Goal: Task Accomplishment & Management: Manage account settings

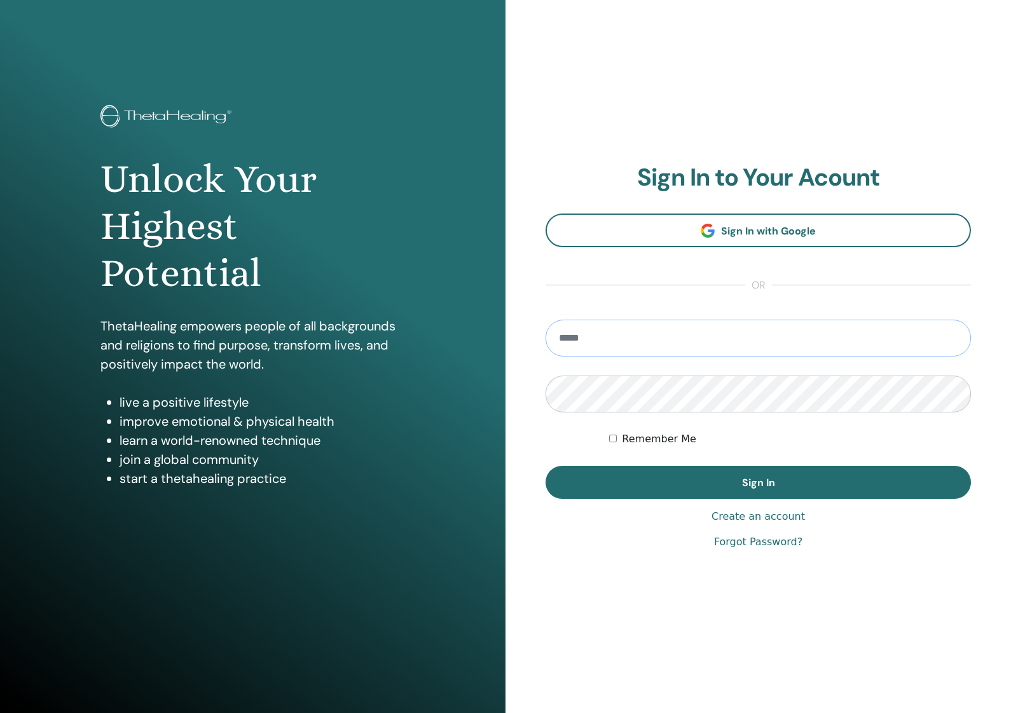
type input "**********"
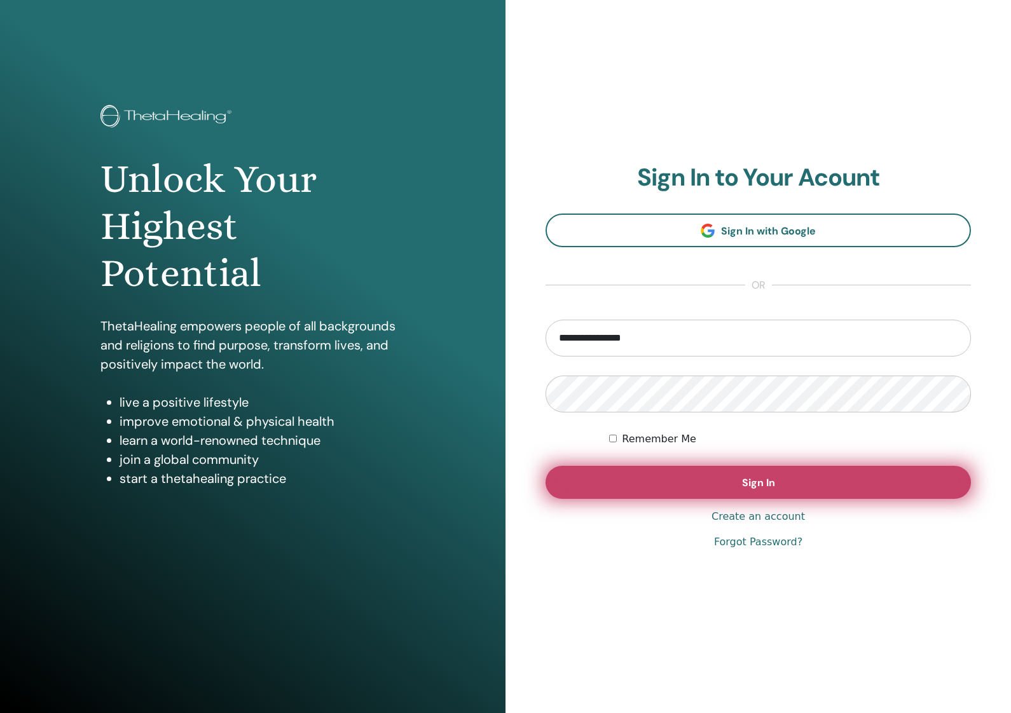
click at [743, 491] on button "Sign In" at bounding box center [757, 482] width 425 height 33
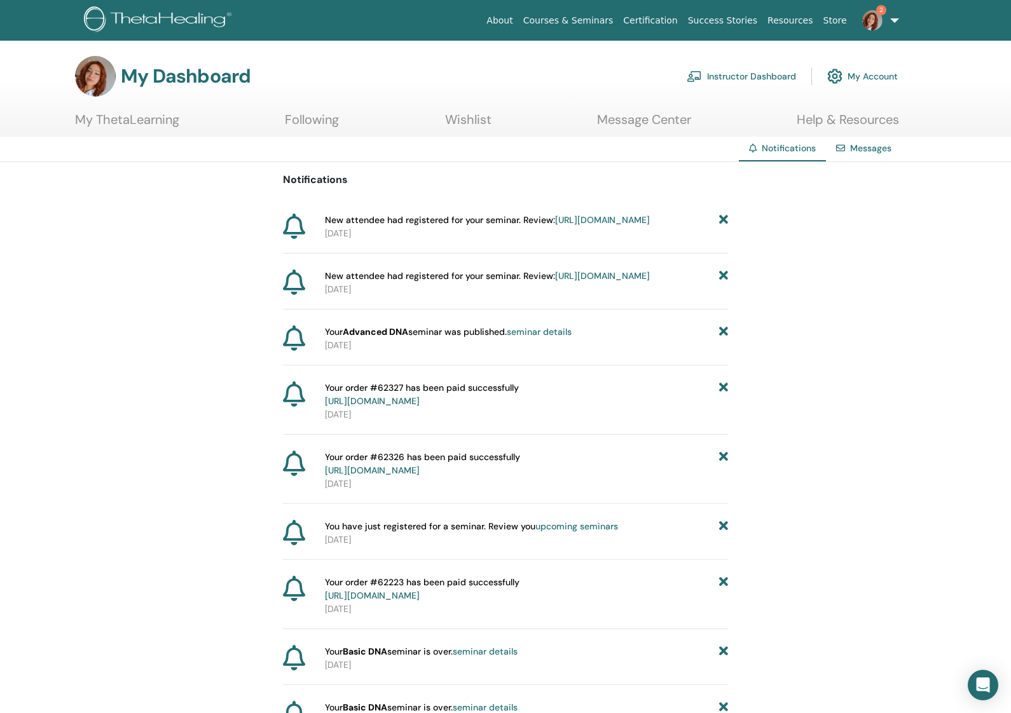
click at [585, 226] on link "https://member.thetahealing.com/instructor/seminar/377819/attendees" at bounding box center [602, 219] width 95 height 11
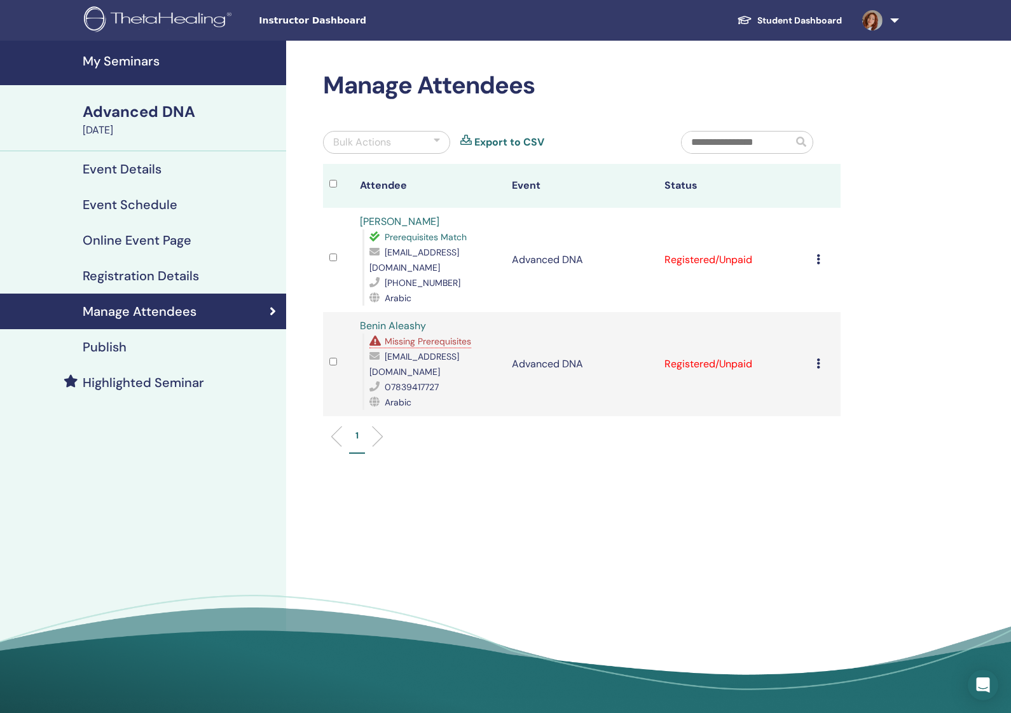
click at [399, 336] on span "Missing Prerequisites" at bounding box center [428, 341] width 86 height 11
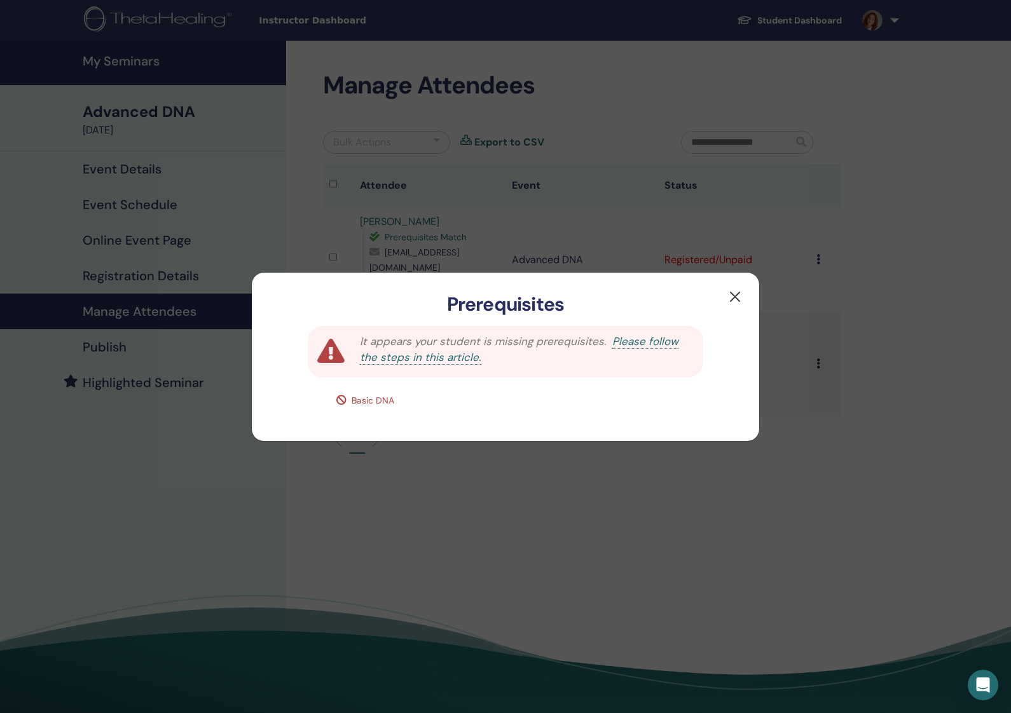
click at [735, 298] on button "button" at bounding box center [735, 297] width 20 height 20
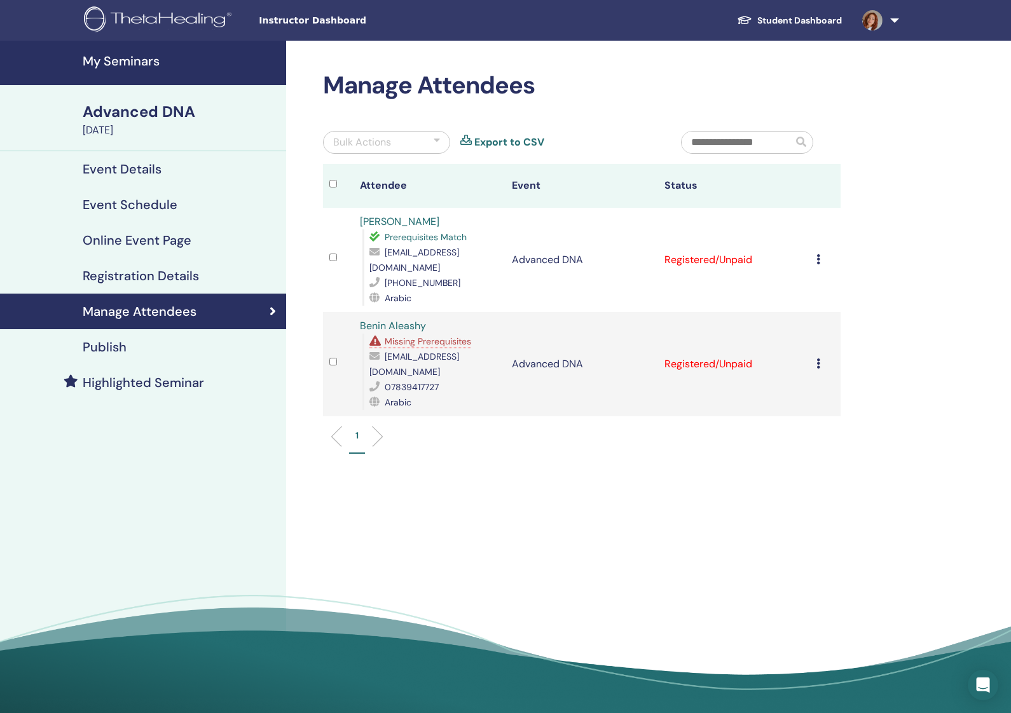
click at [816, 359] on icon at bounding box center [818, 364] width 4 height 10
click at [573, 434] on ul "1" at bounding box center [582, 441] width 496 height 25
click at [376, 336] on icon at bounding box center [376, 341] width 15 height 10
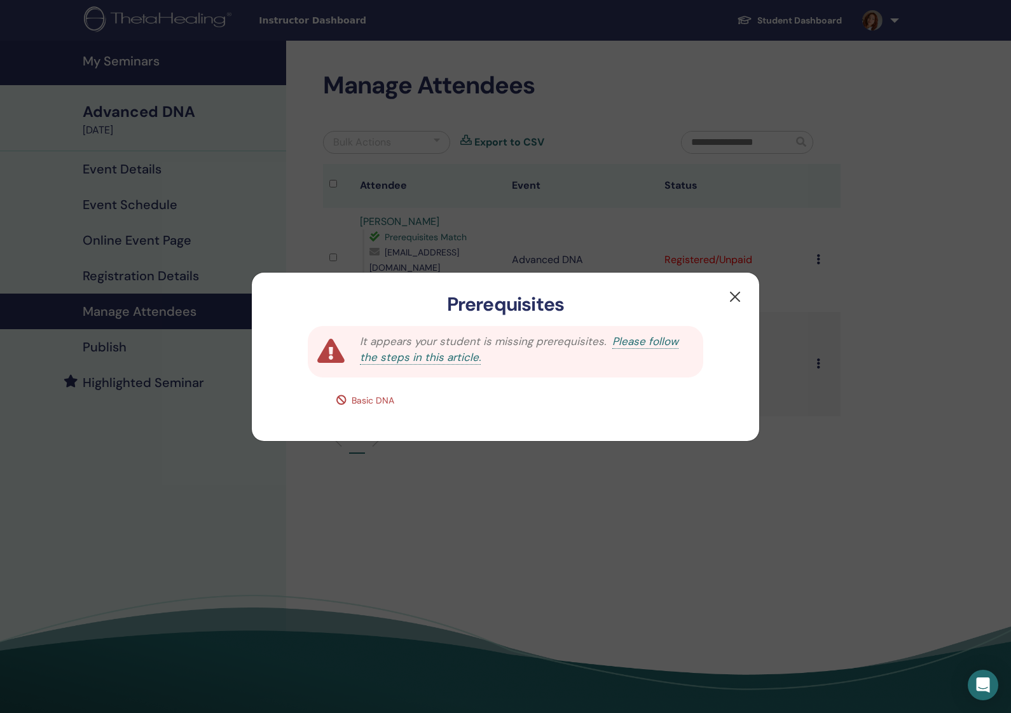
click at [742, 294] on button "button" at bounding box center [735, 297] width 20 height 20
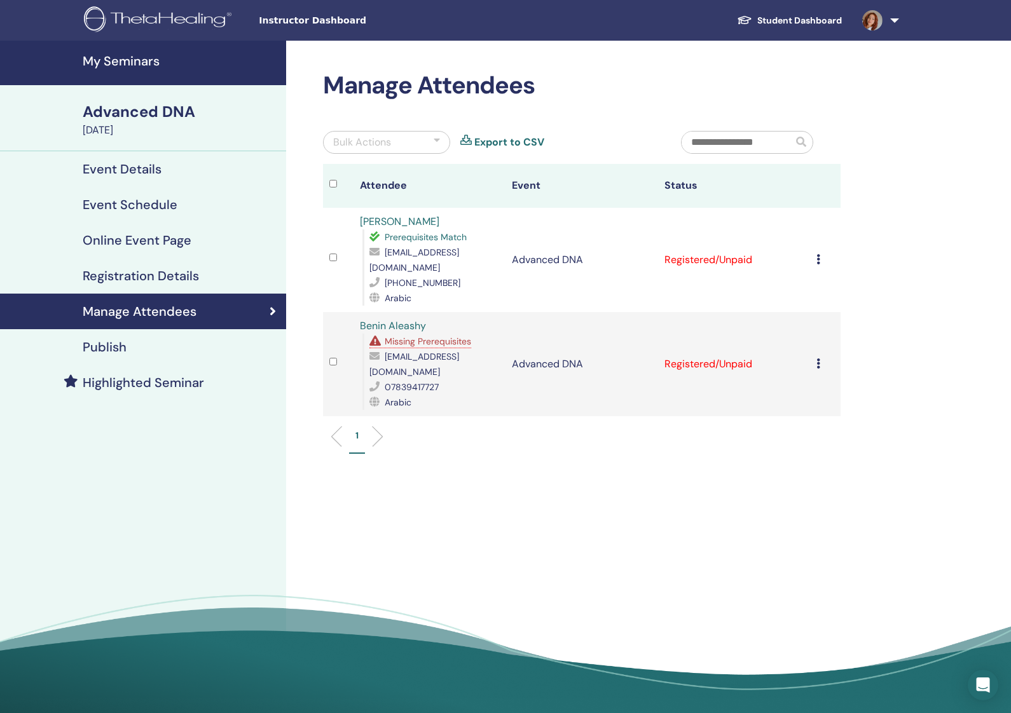
click at [442, 336] on span "Missing Prerequisites" at bounding box center [428, 341] width 86 height 11
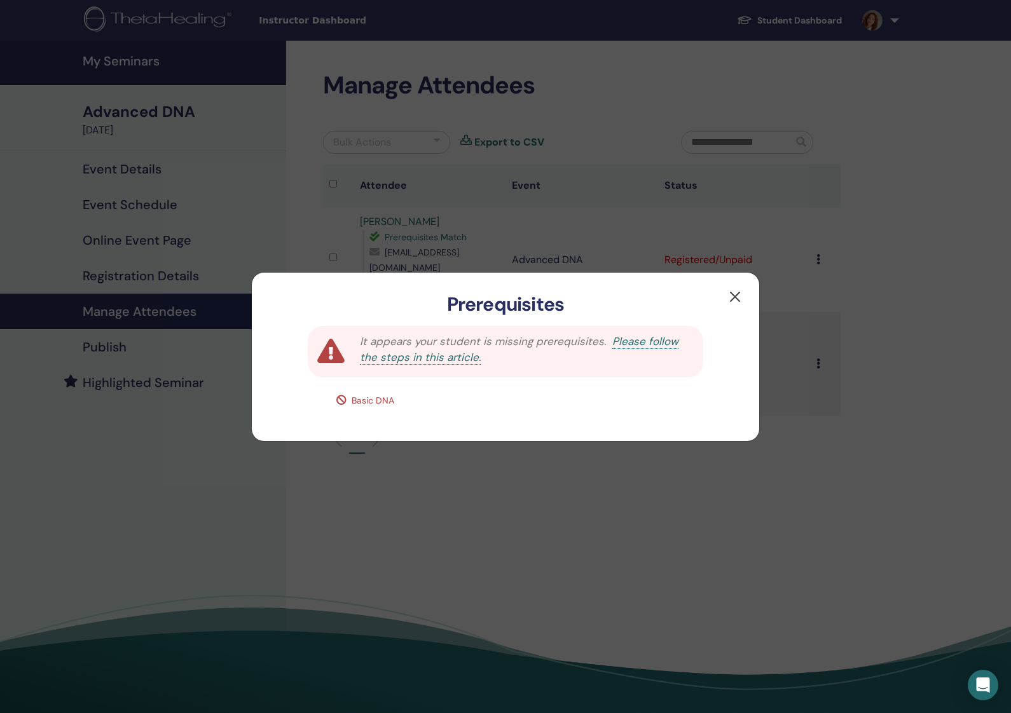
click at [730, 296] on button "button" at bounding box center [735, 297] width 20 height 20
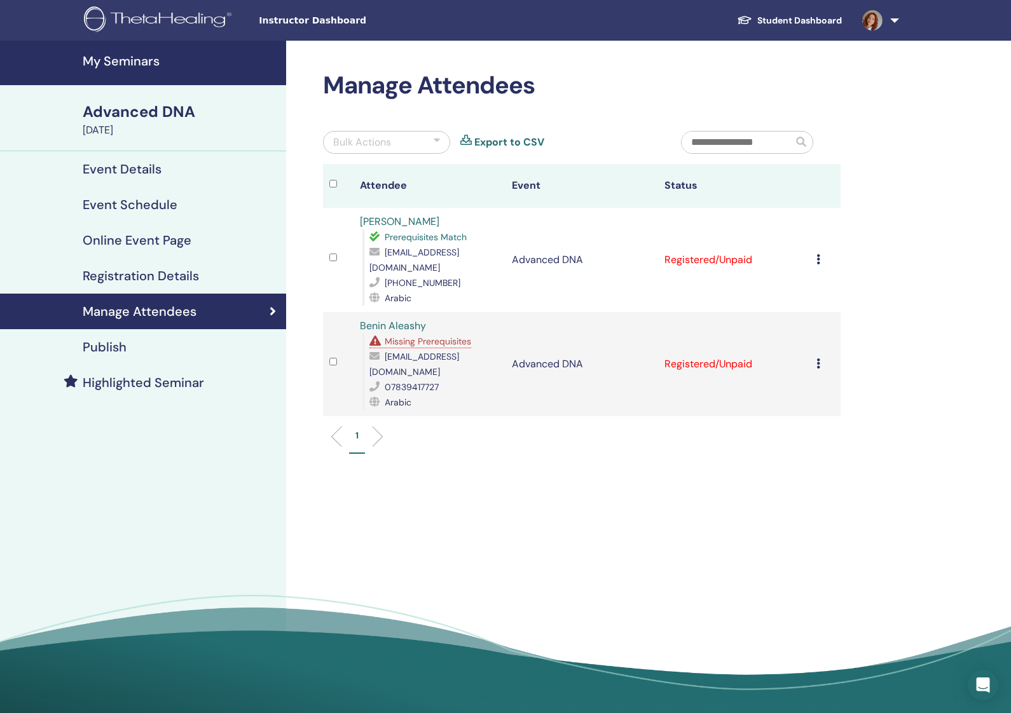
click at [818, 252] on div "Cancel Registration Do not auto-certify Mark as Paid Mark as Unpaid Mark as Abs…" at bounding box center [825, 259] width 18 height 15
click at [910, 219] on div "Manage Attendees Bulk Actions Export to CSV Attendee Event Status Zeina Ghali P…" at bounding box center [623, 381] width 674 height 681
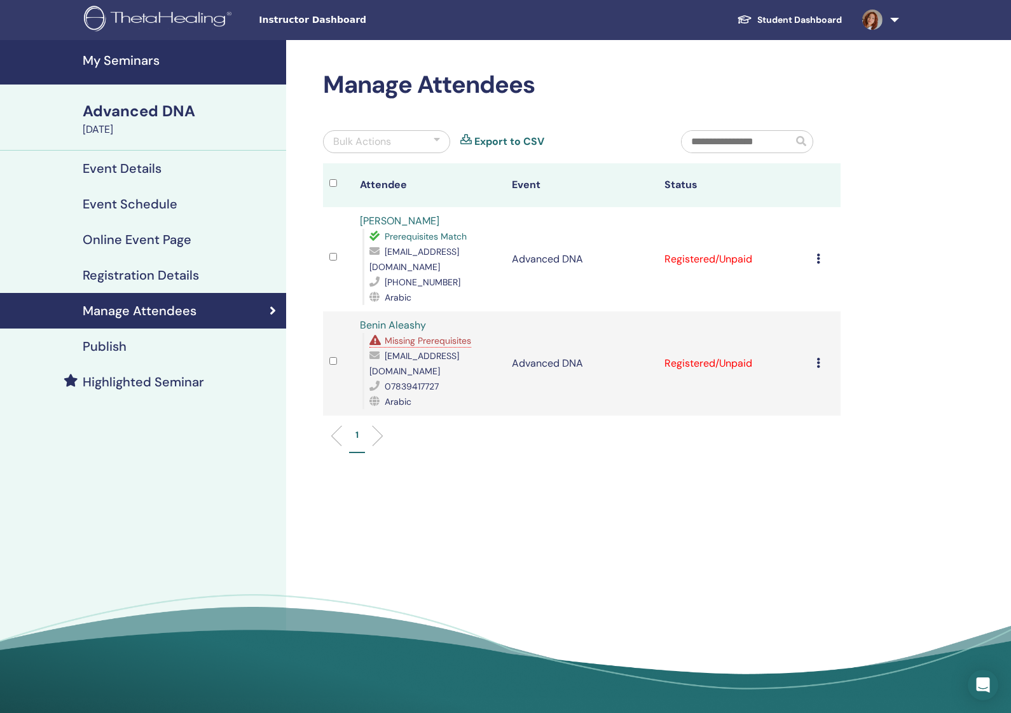
click at [140, 273] on h4 "Registration Details" at bounding box center [141, 275] width 116 height 15
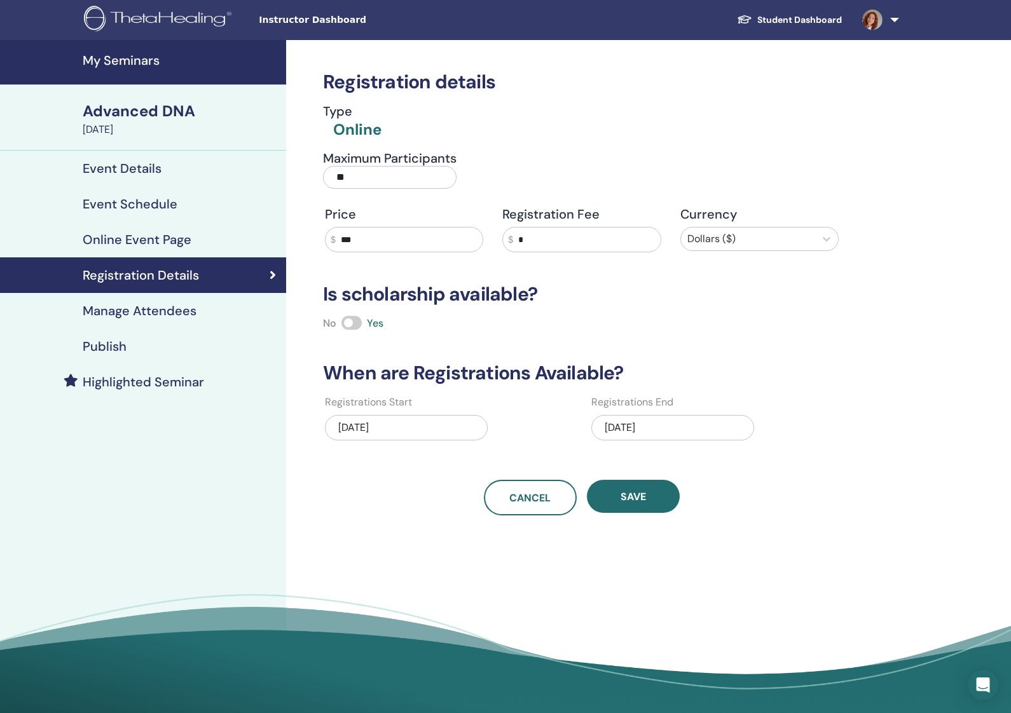
click at [139, 319] on link "Manage Attendees" at bounding box center [143, 311] width 286 height 36
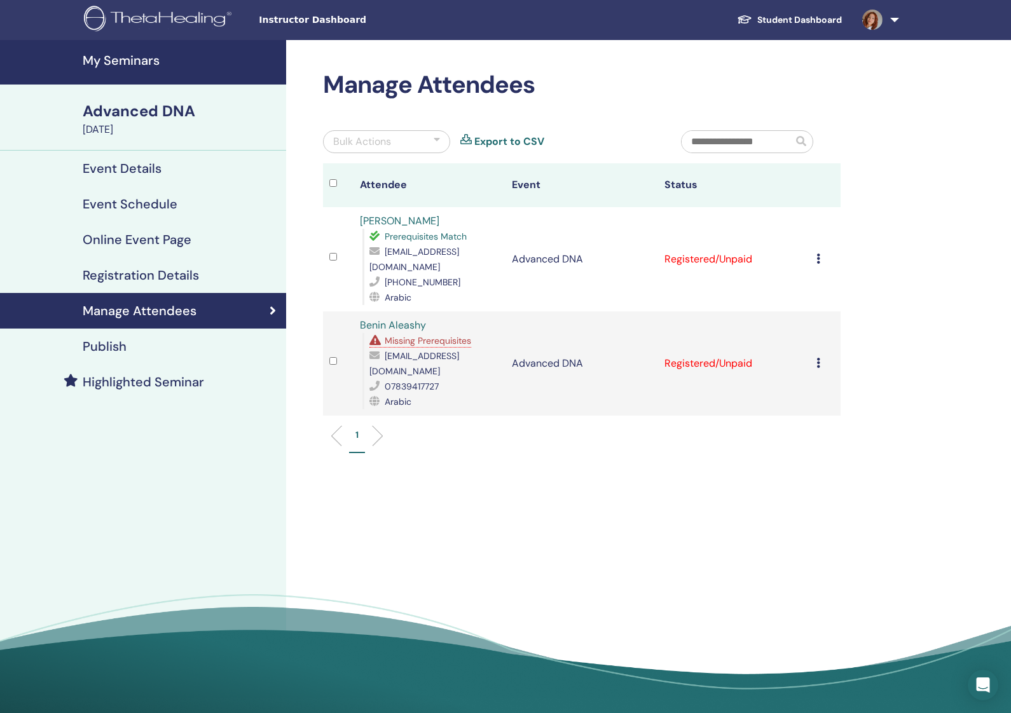
click at [144, 58] on h4 "My Seminars" at bounding box center [181, 60] width 196 height 15
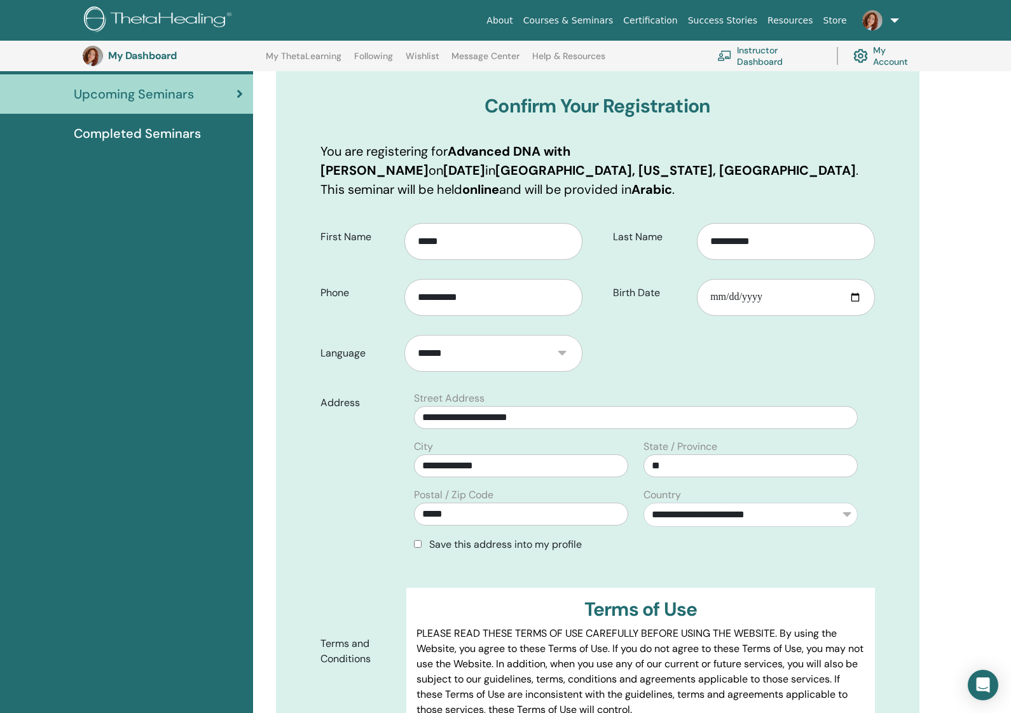
scroll to position [134, 0]
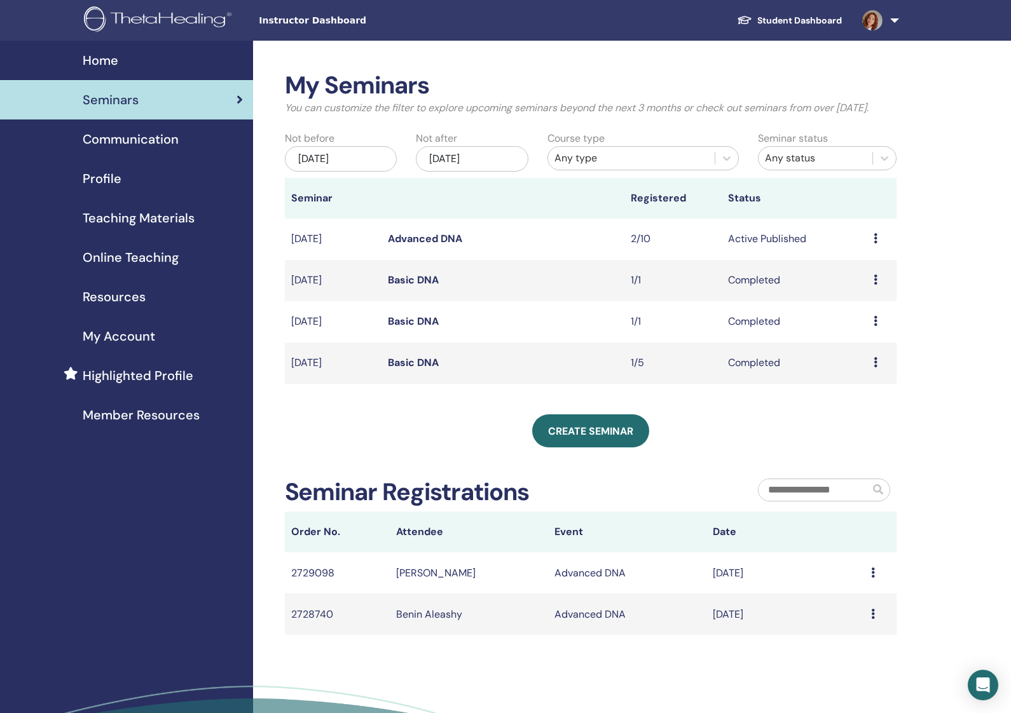
click at [343, 172] on div "[DATE]" at bounding box center [341, 158] width 113 height 25
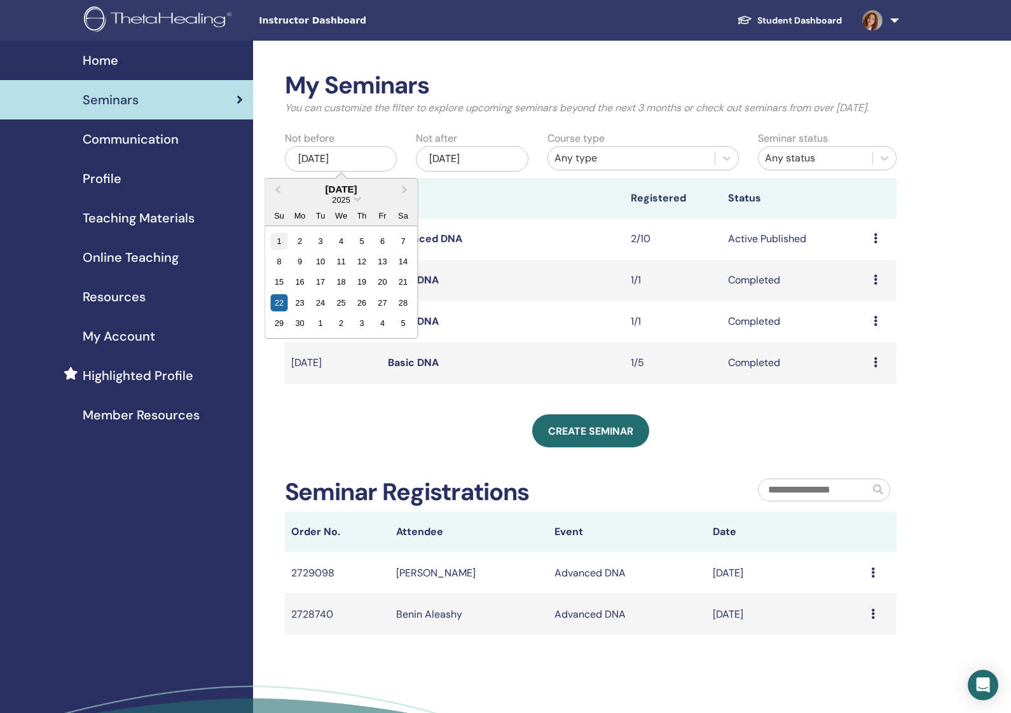
click at [282, 249] on div "1" at bounding box center [278, 240] width 17 height 17
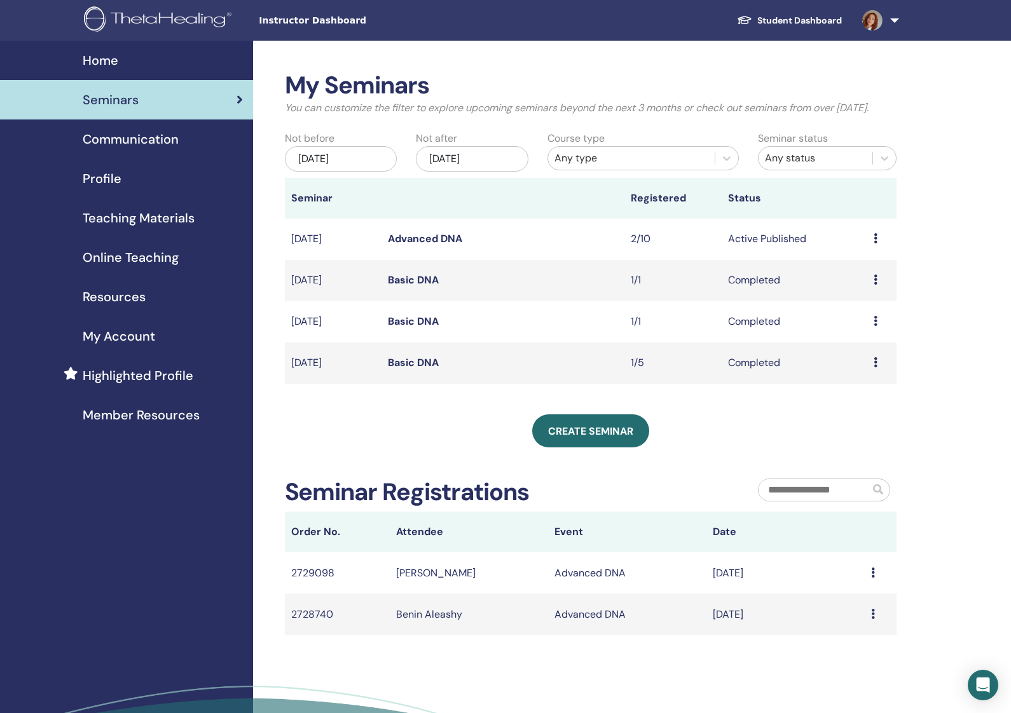
click at [387, 163] on div "Jun/01, 2025" at bounding box center [341, 158] width 113 height 25
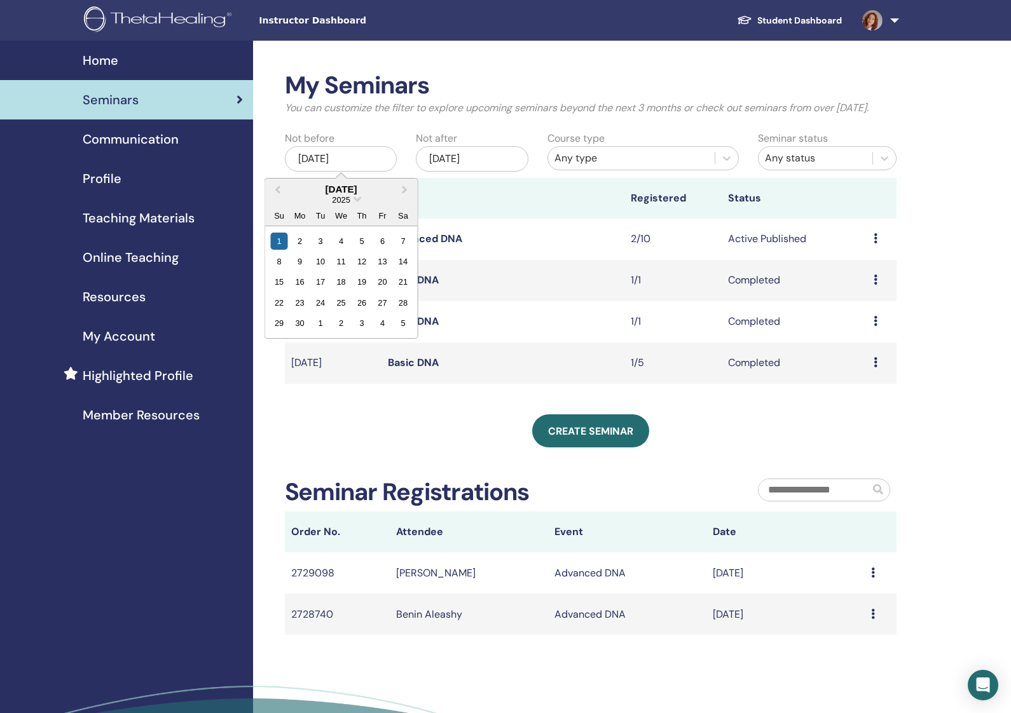
scroll to position [4, 0]
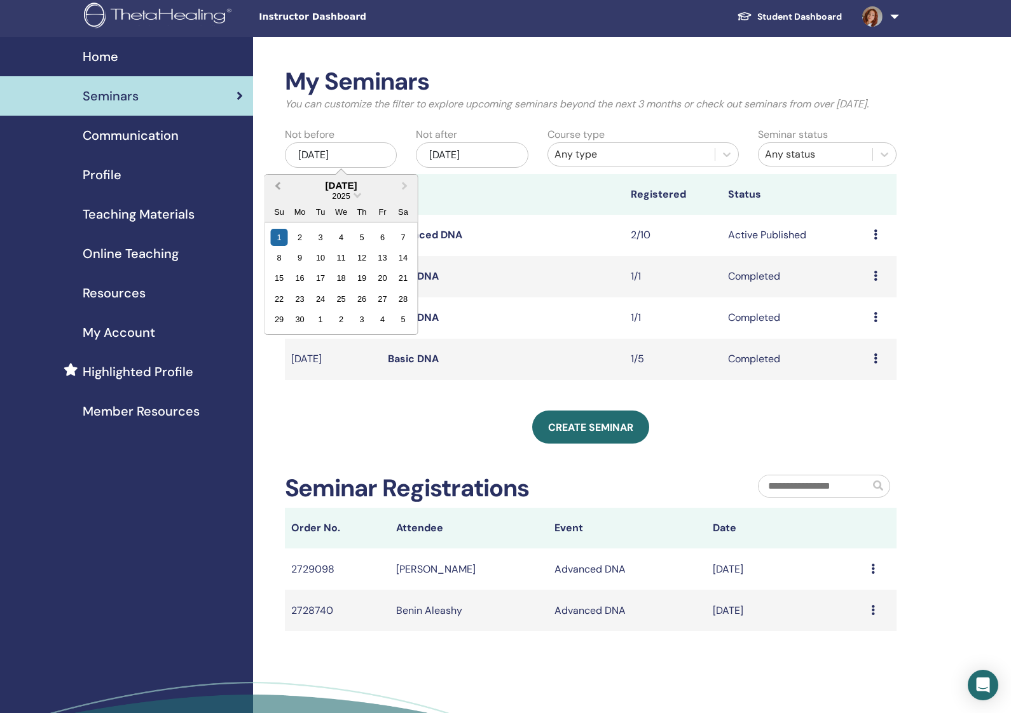
click at [271, 196] on button "Previous Month" at bounding box center [276, 186] width 20 height 20
click at [360, 245] on div "1" at bounding box center [361, 236] width 17 height 17
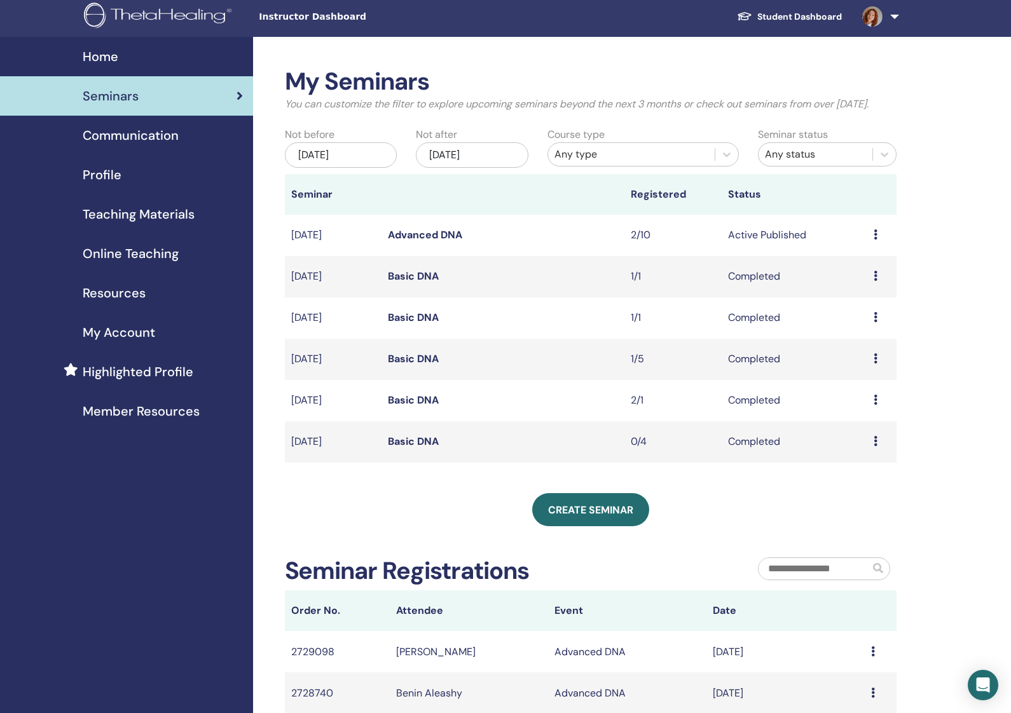
click at [395, 407] on td "Basic DNA" at bounding box center [502, 400] width 243 height 41
drag, startPoint x: 638, startPoint y: 415, endPoint x: 604, endPoint y: 416, distance: 34.3
click at [634, 415] on td "2/1" at bounding box center [672, 400] width 97 height 41
click at [428, 407] on link "Basic DNA" at bounding box center [413, 399] width 51 height 13
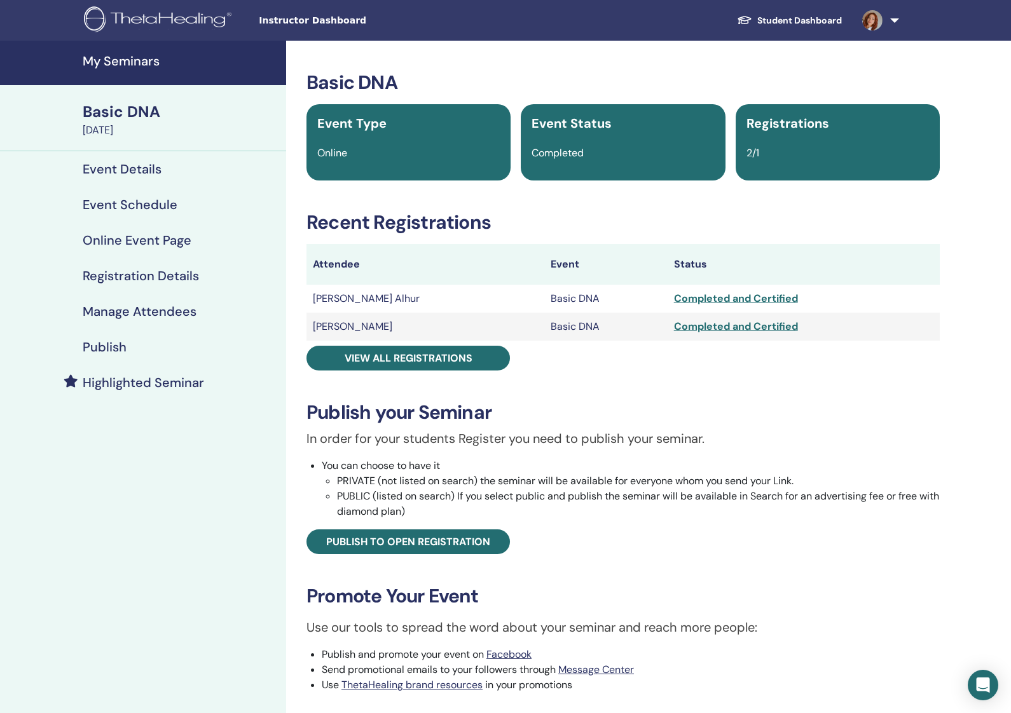
click at [694, 299] on div "Completed and Certified" at bounding box center [803, 298] width 259 height 15
click at [323, 296] on td "[PERSON_NAME] Alhur" at bounding box center [425, 299] width 238 height 28
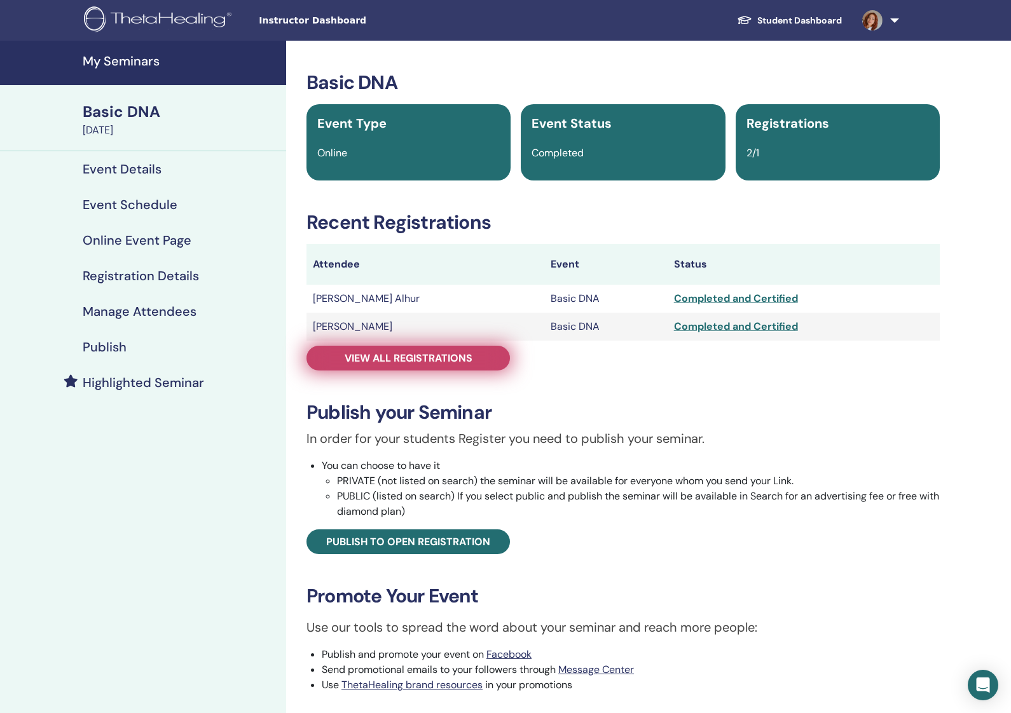
click at [383, 359] on span "View all registrations" at bounding box center [409, 358] width 128 height 13
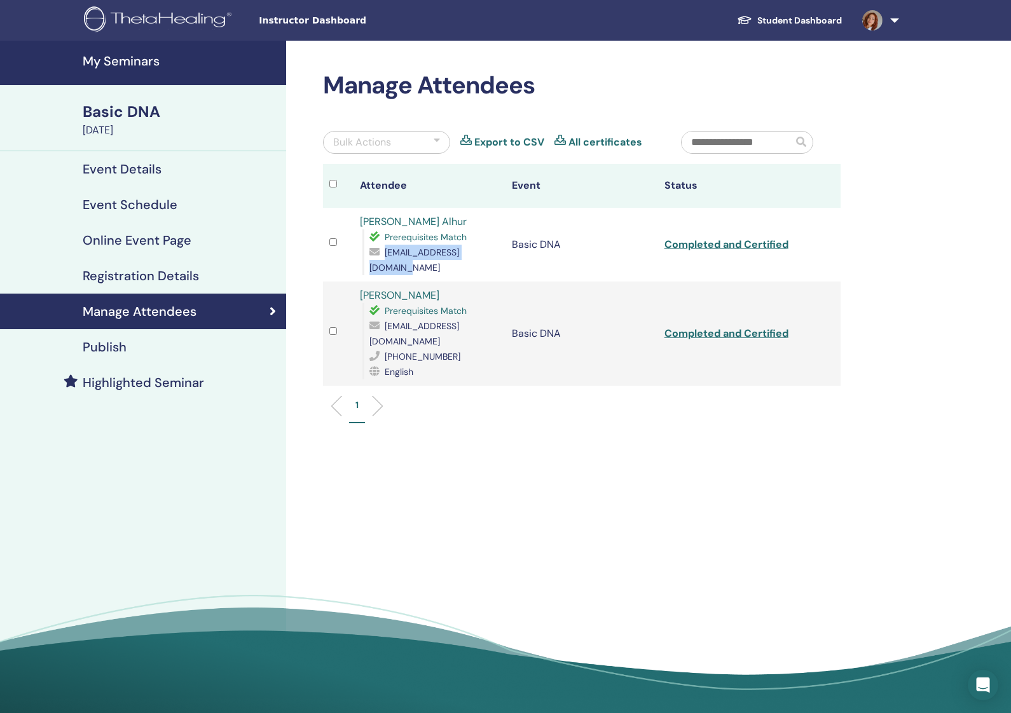
drag, startPoint x: 385, startPoint y: 250, endPoint x: 498, endPoint y: 250, distance: 113.8
click at [501, 250] on td "[PERSON_NAME] Alhur Prerequisites Match [EMAIL_ADDRESS][DOMAIN_NAME]" at bounding box center [429, 245] width 152 height 74
copy span "[EMAIL_ADDRESS][DOMAIN_NAME]"
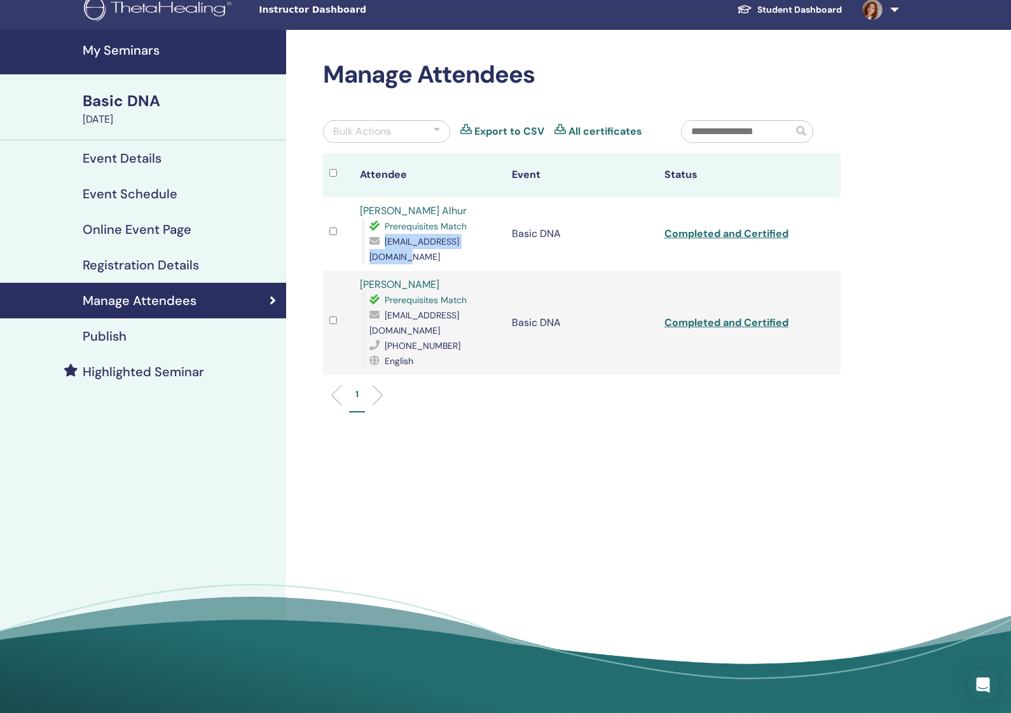
scroll to position [10, 1]
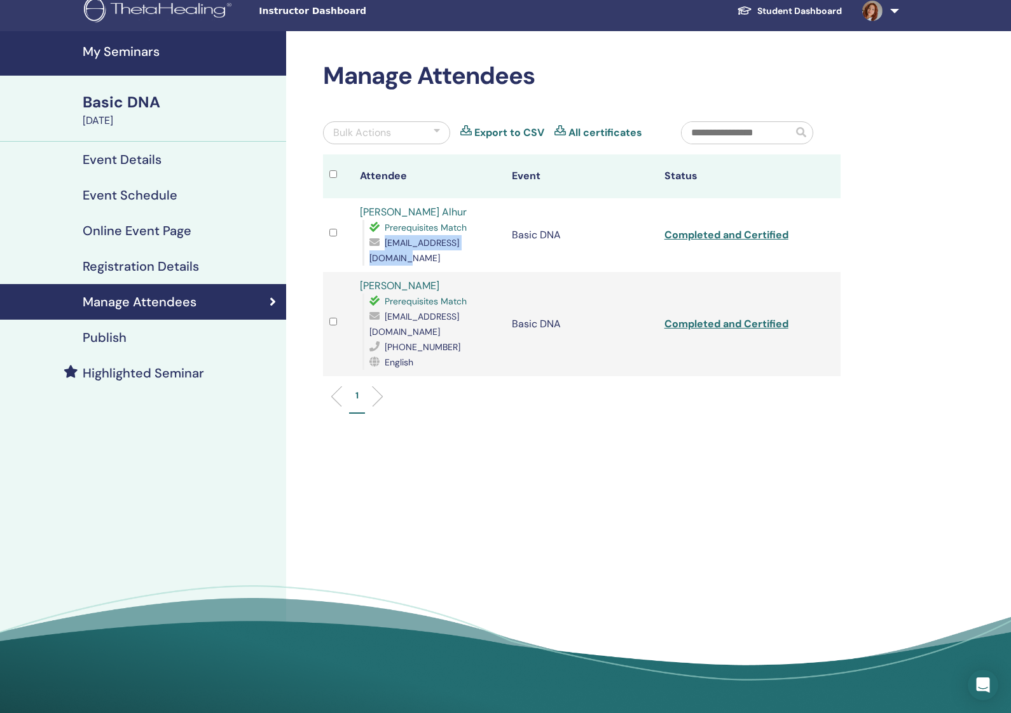
click at [443, 215] on link "Baneen Abud Alhur" at bounding box center [413, 211] width 107 height 13
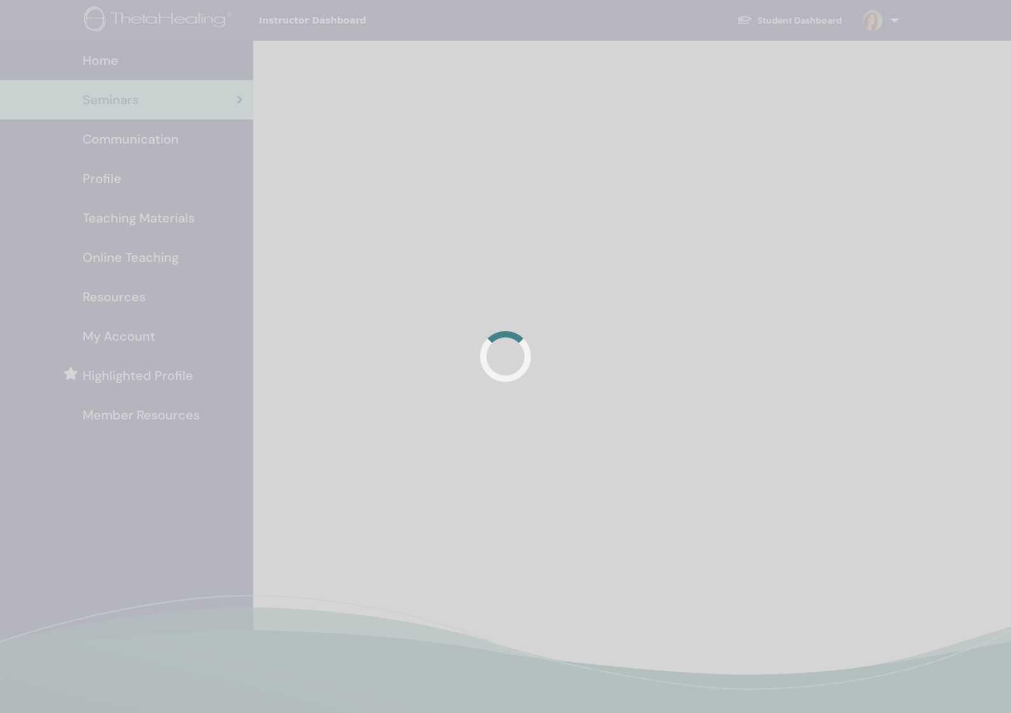
scroll to position [4, 0]
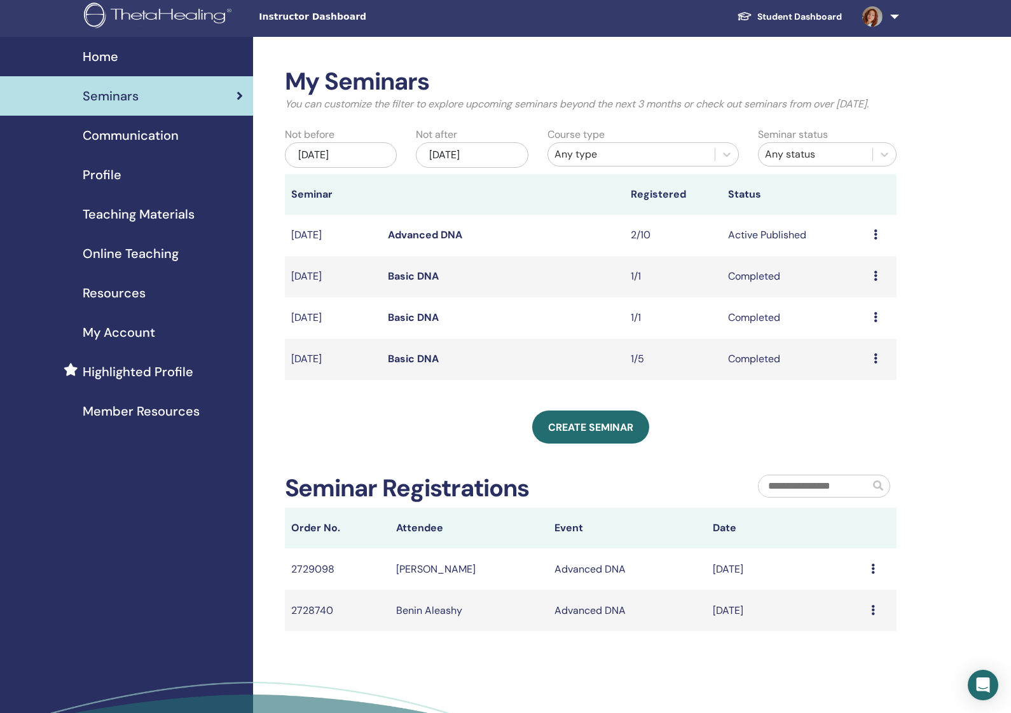
click at [408, 324] on link "Basic DNA" at bounding box center [413, 317] width 51 height 13
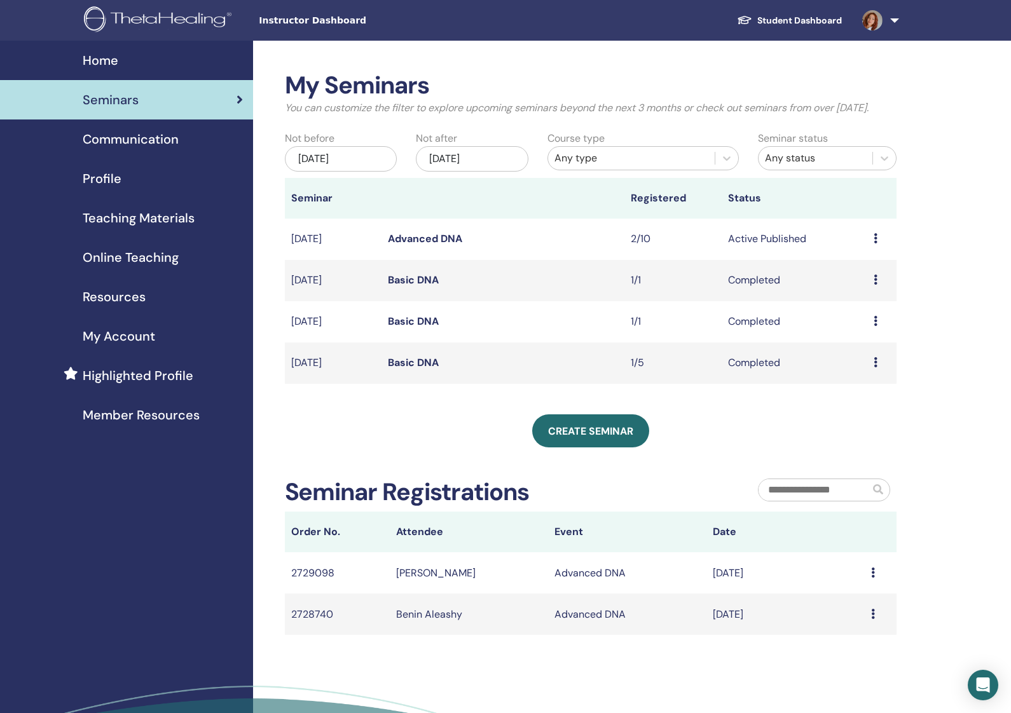
scroll to position [4, 0]
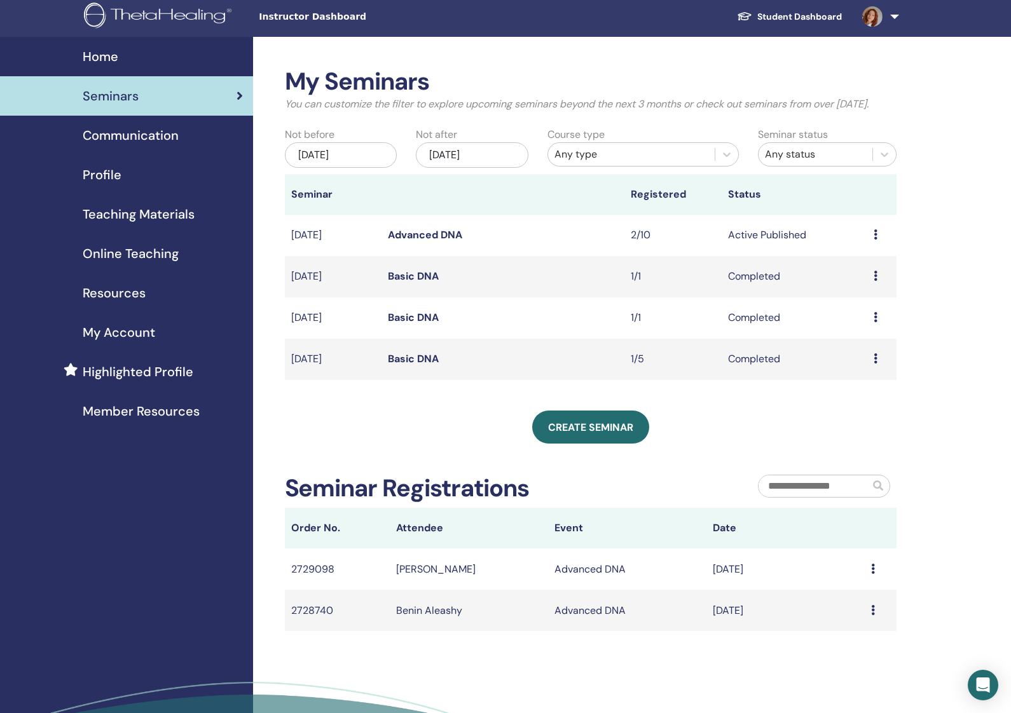
click at [353, 163] on div "[DATE]" at bounding box center [341, 154] width 113 height 25
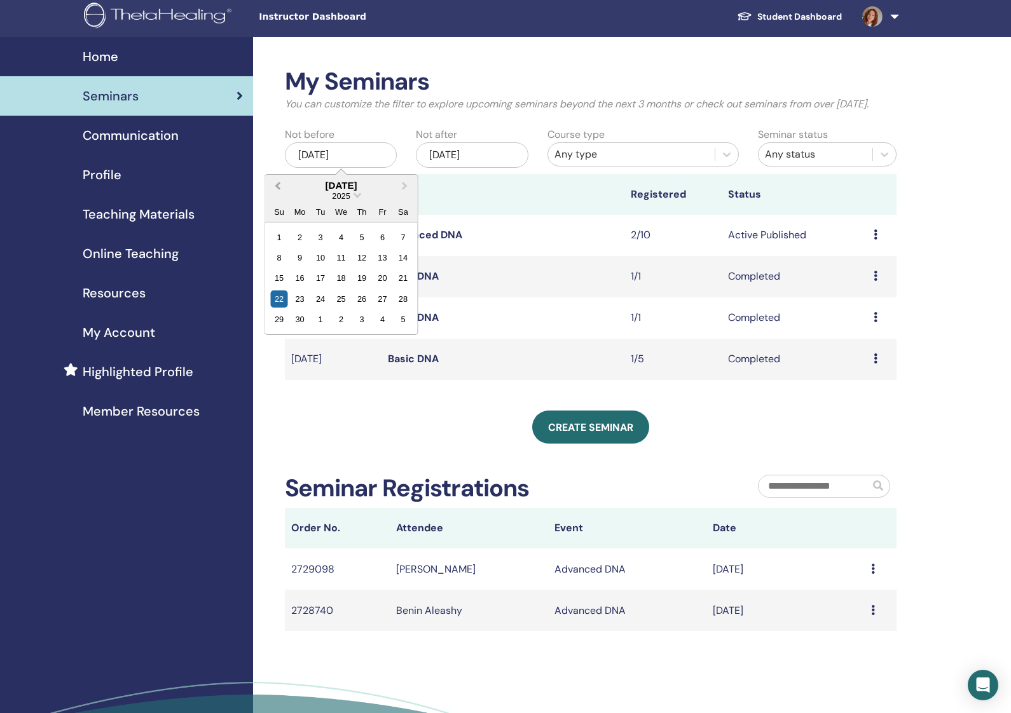
click at [275, 196] on button "Previous Month" at bounding box center [276, 186] width 20 height 20
click at [360, 245] on div "1" at bounding box center [361, 236] width 17 height 17
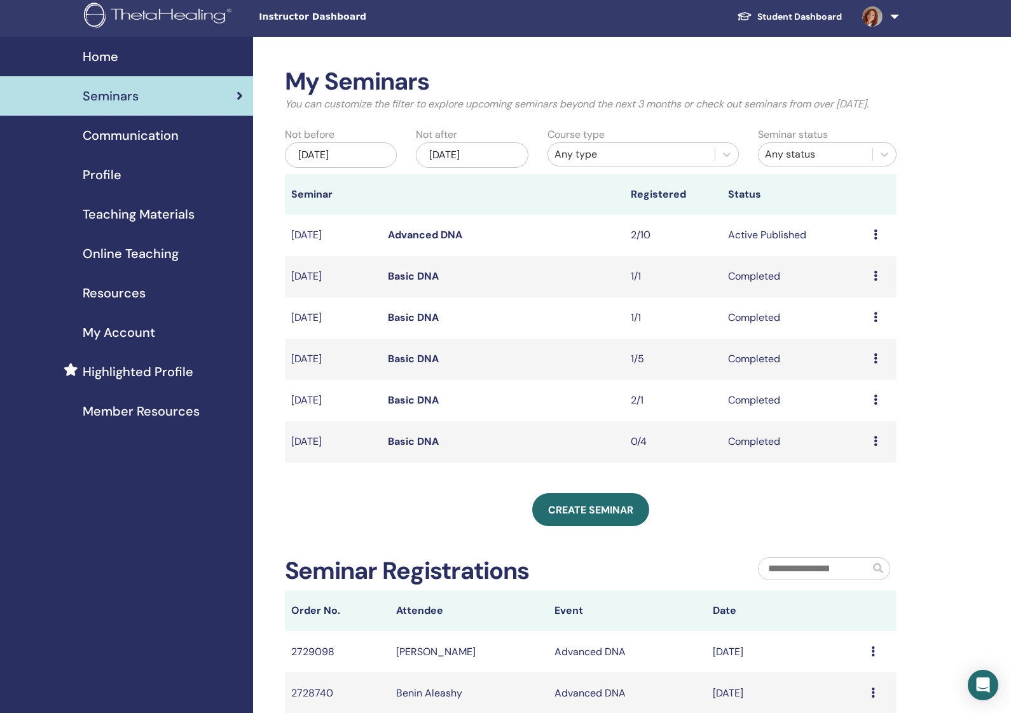
click at [327, 416] on td "May/21, 2025" at bounding box center [333, 400] width 97 height 41
click at [644, 421] on td "2/1" at bounding box center [672, 400] width 97 height 41
click at [643, 421] on td "2/1" at bounding box center [672, 400] width 97 height 41
click at [407, 407] on link "Basic DNA" at bounding box center [413, 399] width 51 height 13
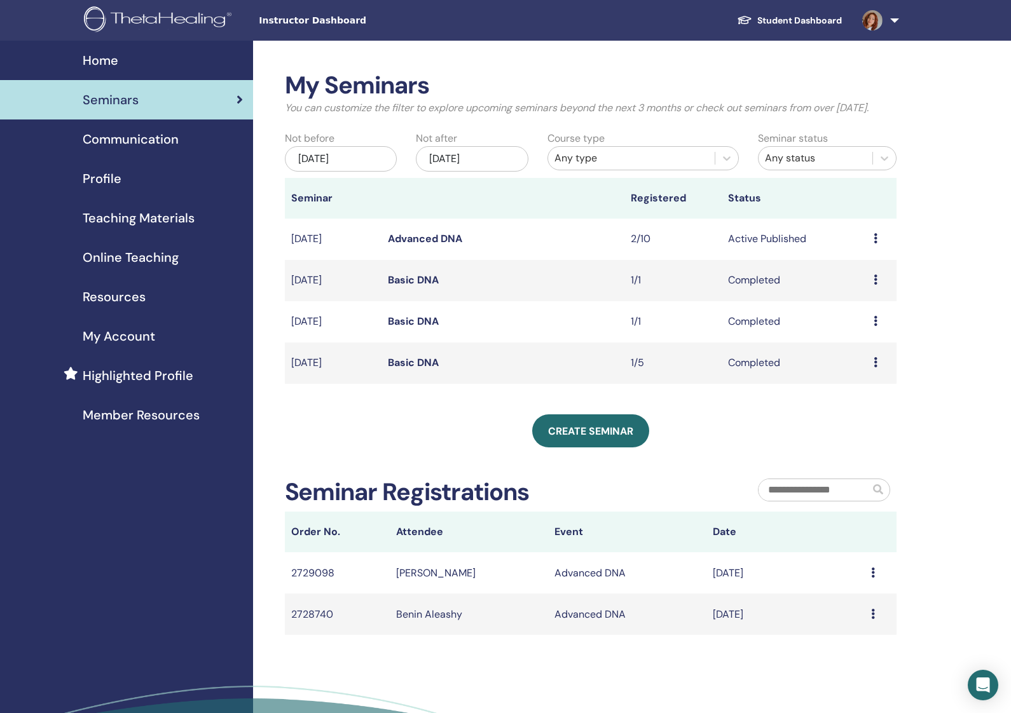
scroll to position [4, 0]
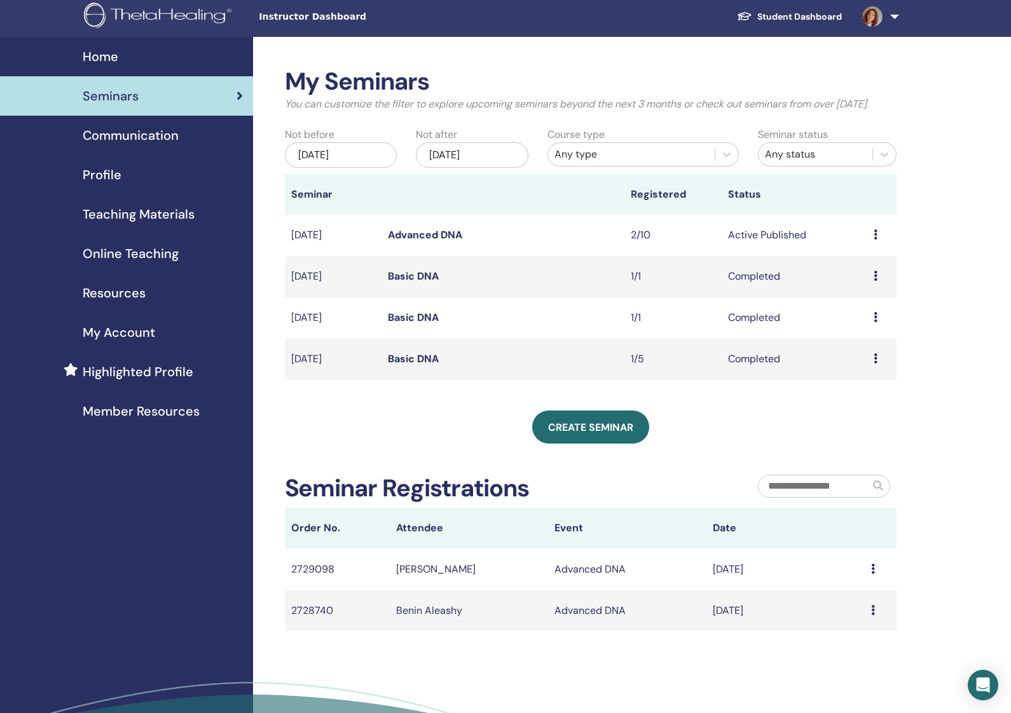
click at [347, 168] on div "[DATE]" at bounding box center [341, 154] width 113 height 25
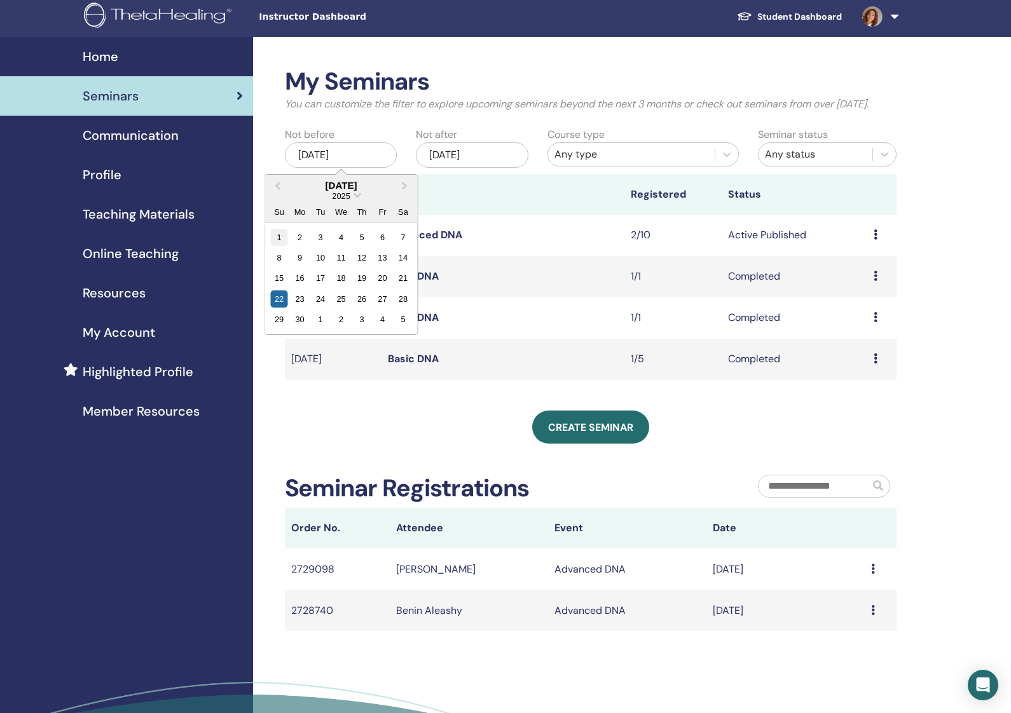
click at [279, 245] on div "1" at bounding box center [278, 236] width 17 height 17
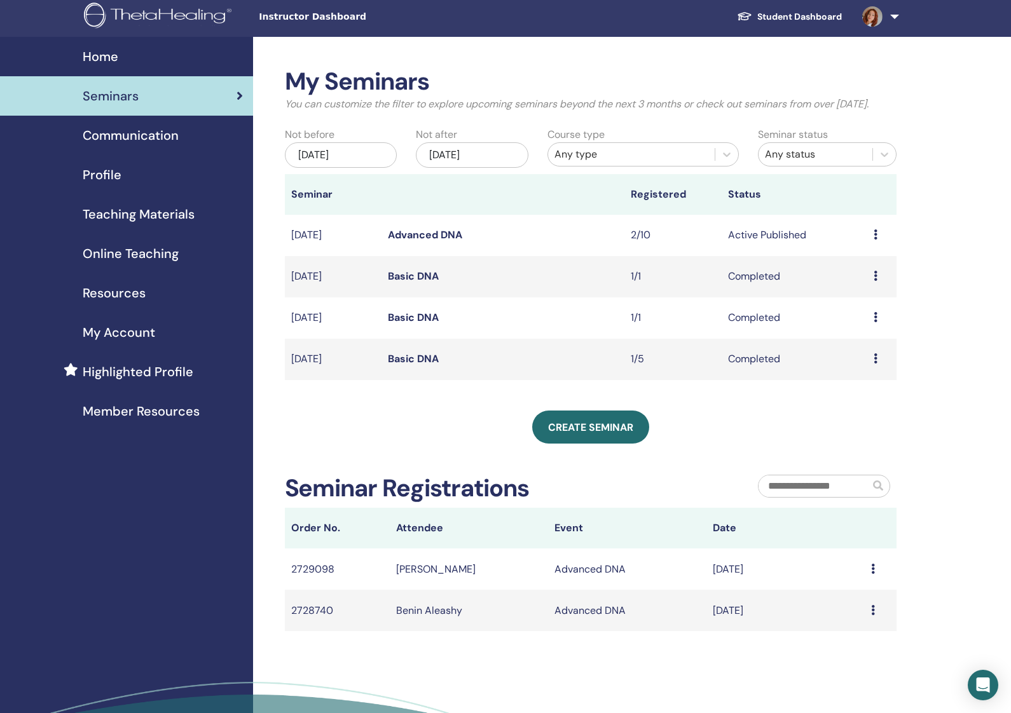
click at [633, 332] on td "1/1" at bounding box center [672, 318] width 97 height 41
click at [395, 324] on td "Basic DNA" at bounding box center [502, 318] width 243 height 41
click at [405, 324] on link "Basic DNA" at bounding box center [413, 317] width 51 height 13
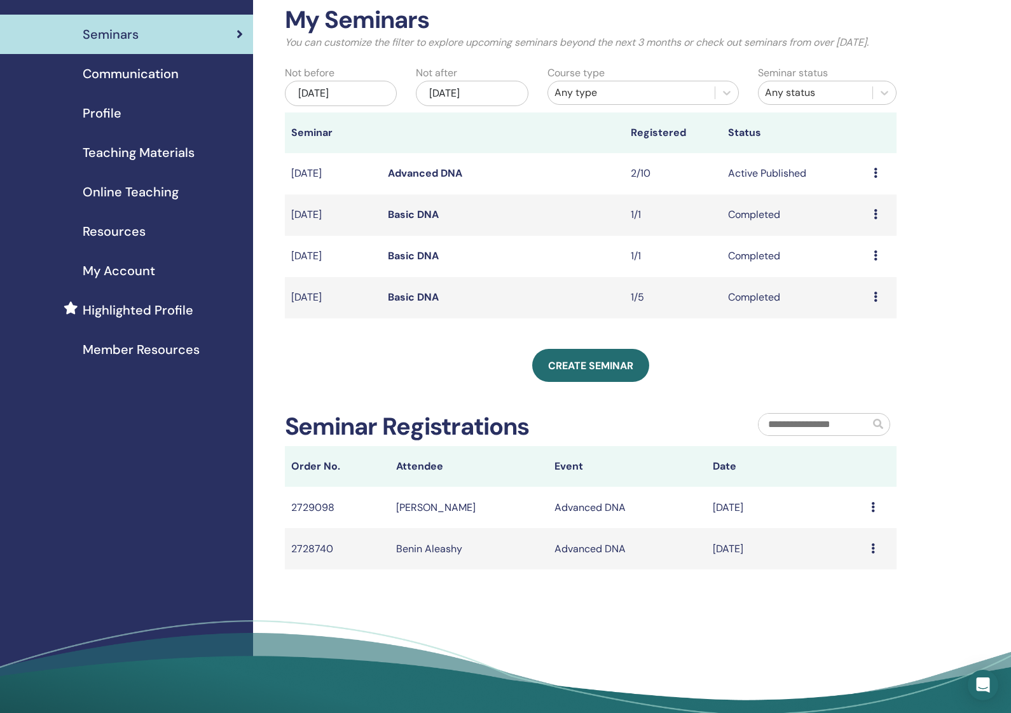
scroll to position [66, 0]
click at [428, 303] on link "Basic DNA" at bounding box center [413, 296] width 51 height 13
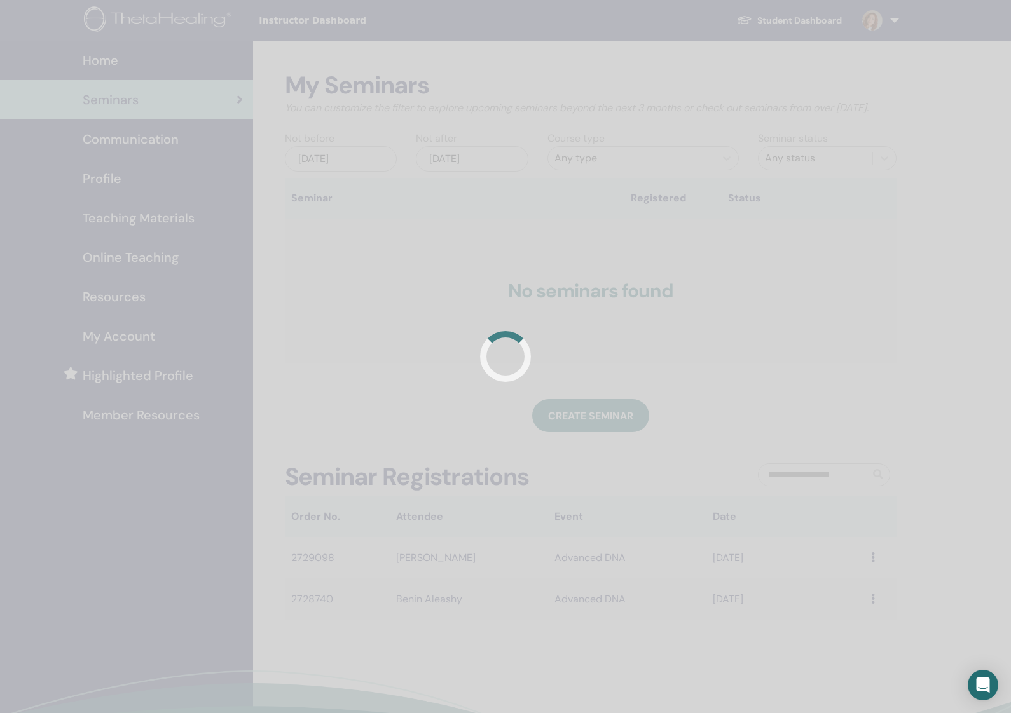
scroll to position [66, 0]
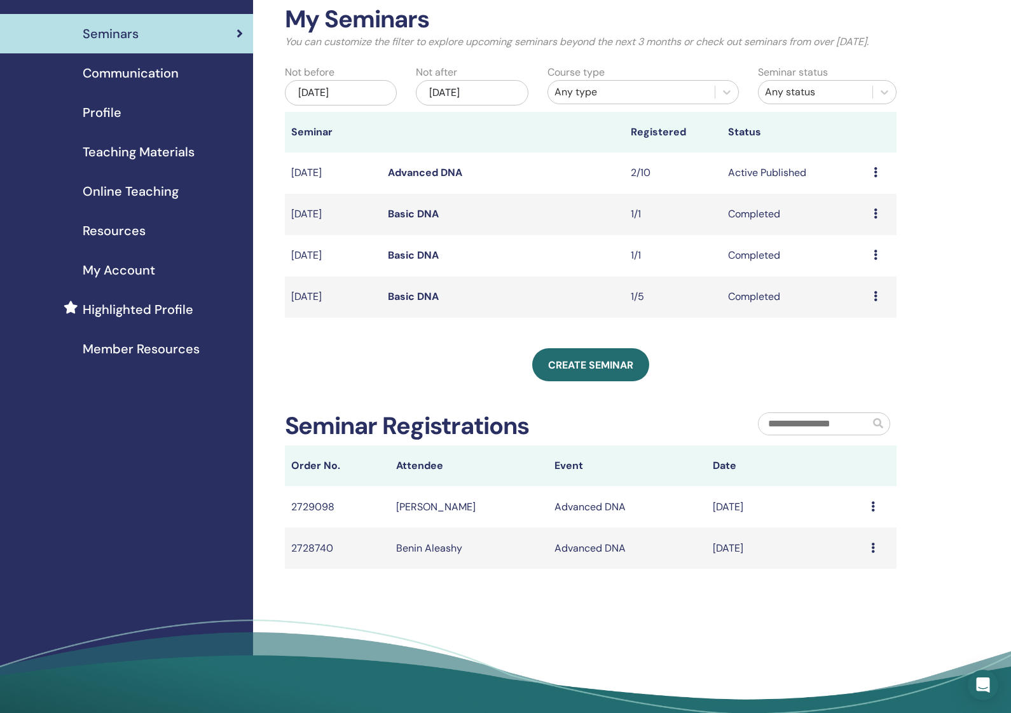
click at [351, 106] on div "[DATE]" at bounding box center [341, 92] width 113 height 25
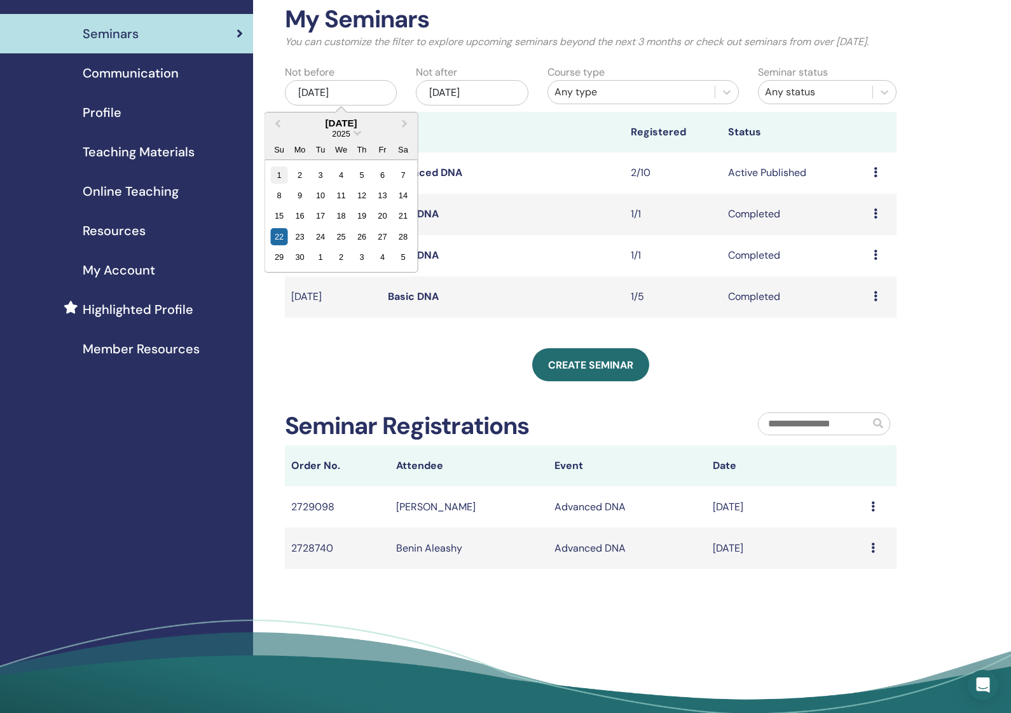
click at [275, 183] on div "1" at bounding box center [278, 174] width 17 height 17
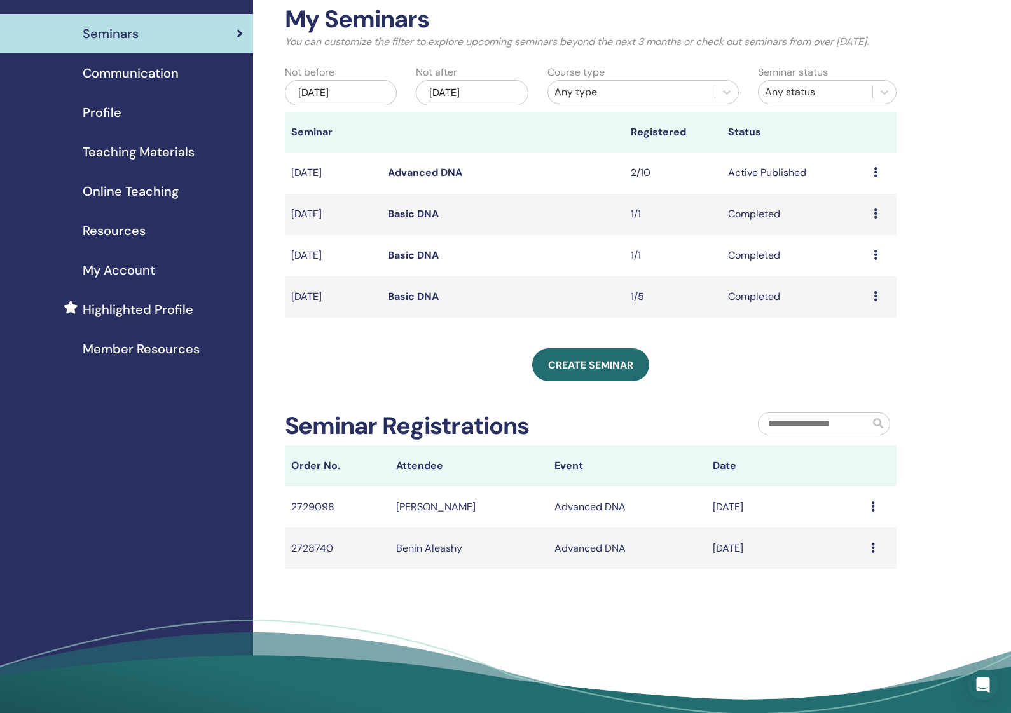
click at [316, 102] on div "Jun/01, 2025" at bounding box center [341, 92] width 113 height 25
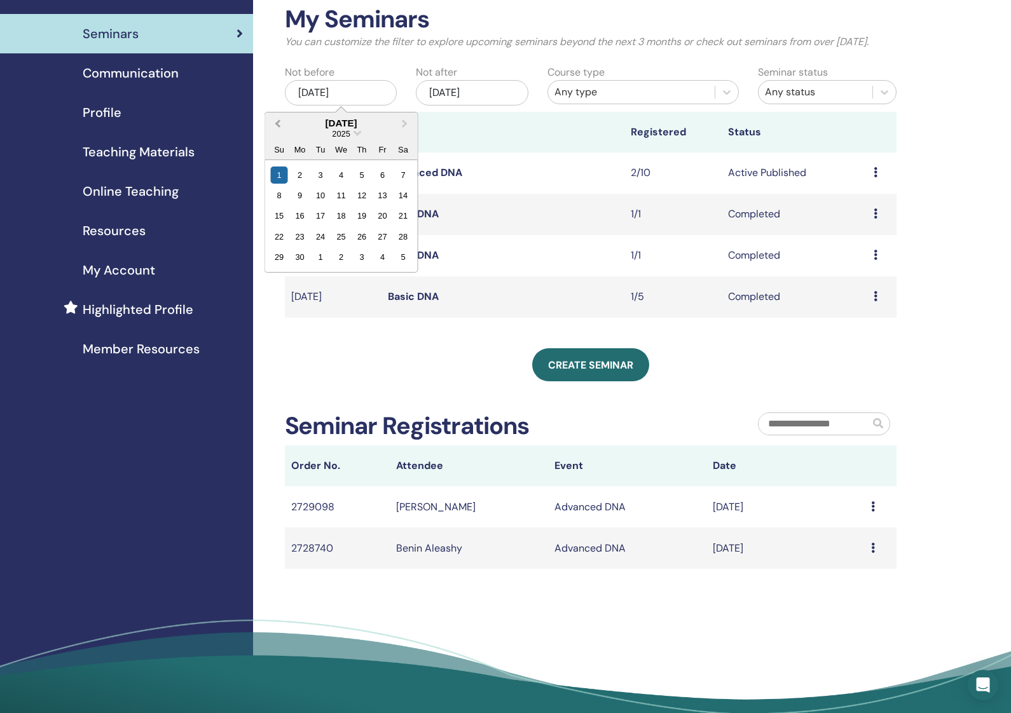
drag, startPoint x: 279, startPoint y: 136, endPoint x: 283, endPoint y: 142, distance: 6.9
click at [277, 130] on span "Previous Month" at bounding box center [277, 122] width 0 height 13
click at [276, 183] on div "27" at bounding box center [278, 174] width 17 height 17
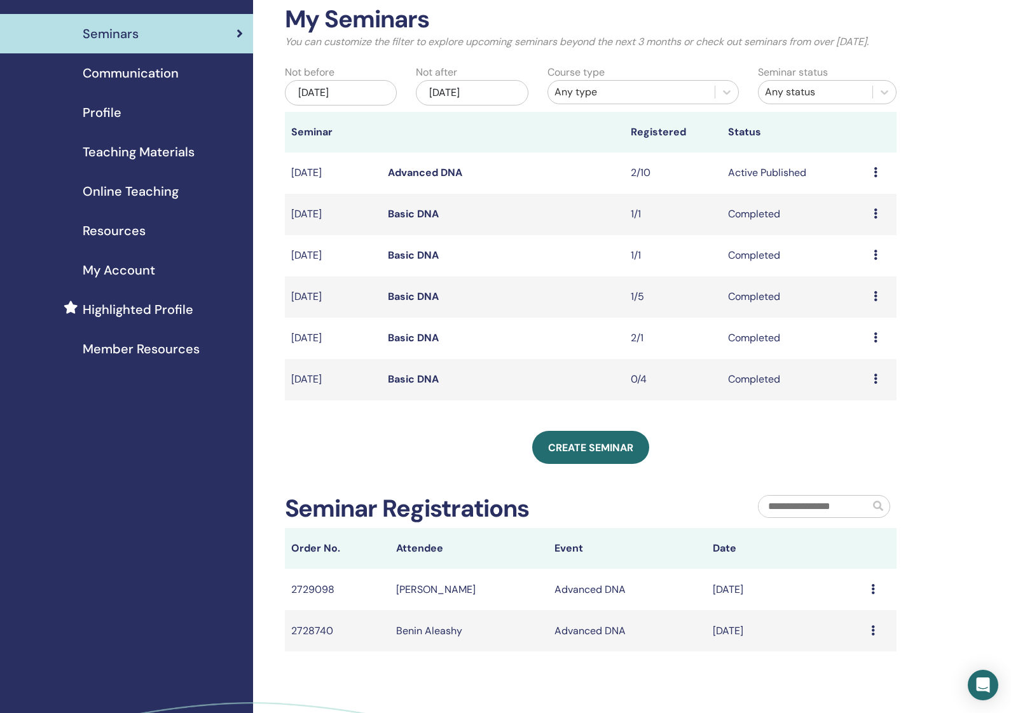
click at [293, 106] on div "Apr/27, 2025" at bounding box center [341, 92] width 113 height 25
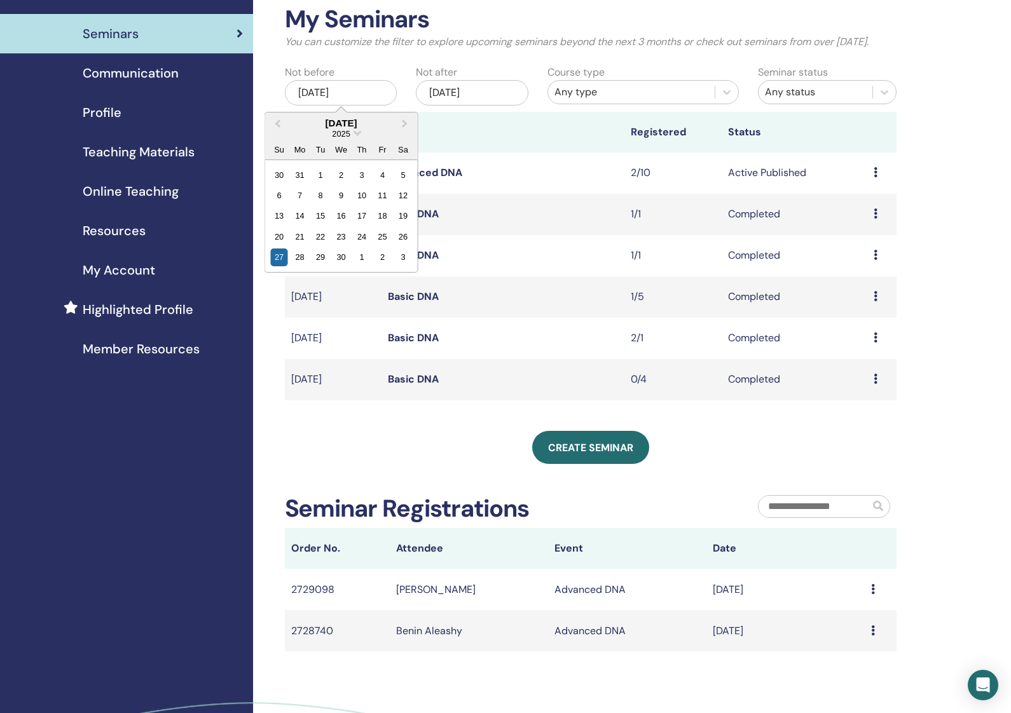
click at [734, 460] on div "Create seminar" at bounding box center [591, 447] width 612 height 33
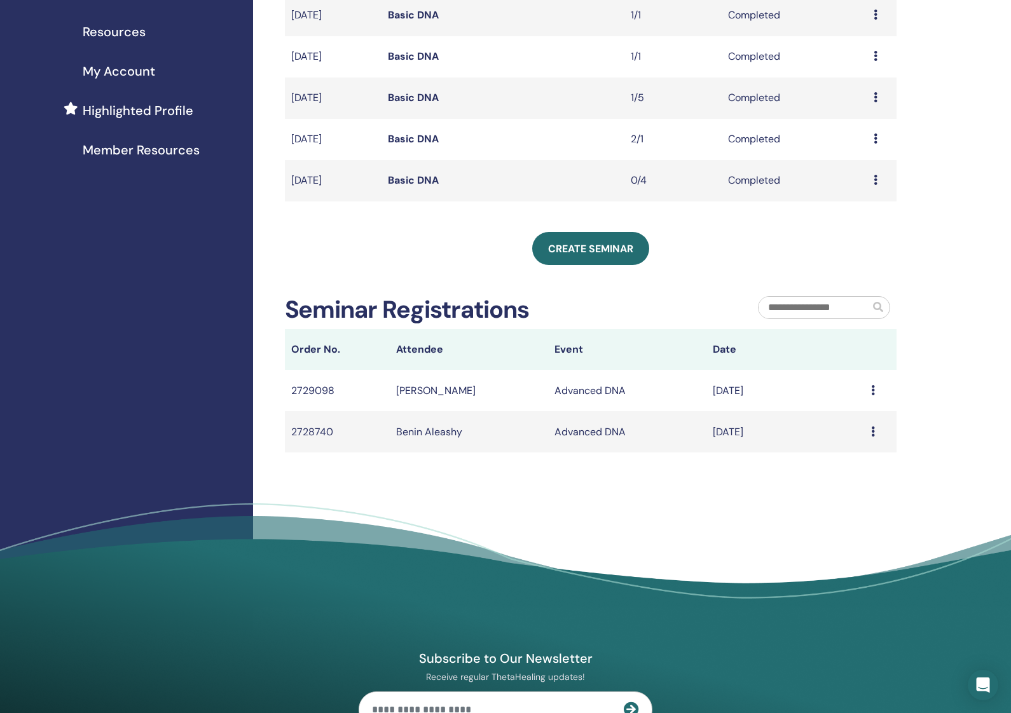
scroll to position [245, 0]
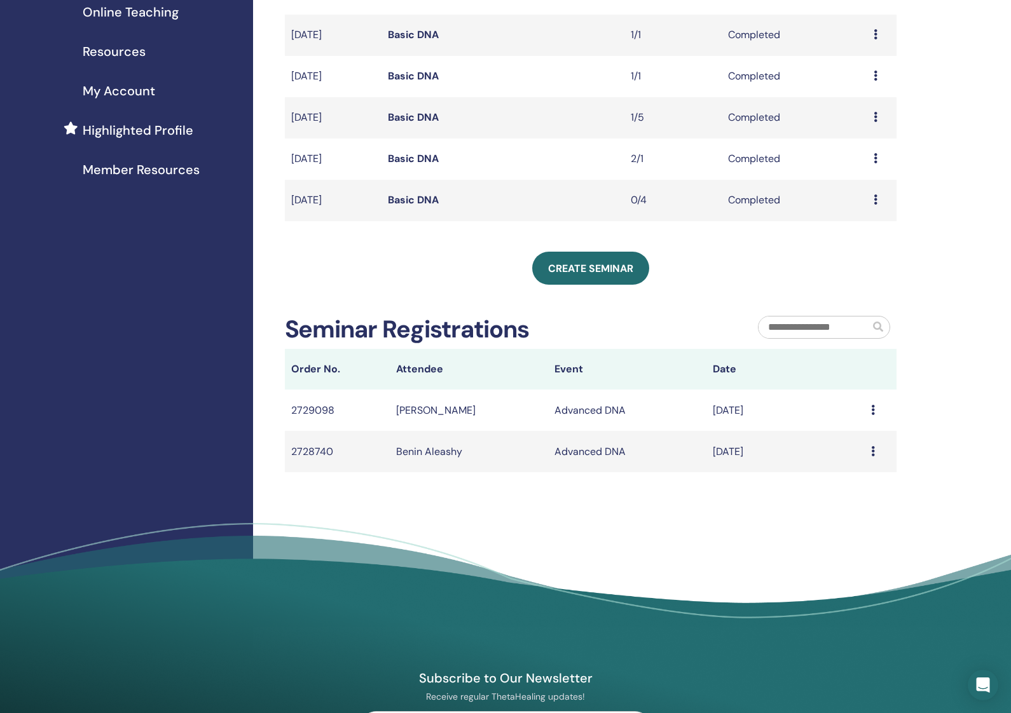
click at [418, 207] on link "Basic DNA" at bounding box center [413, 199] width 51 height 13
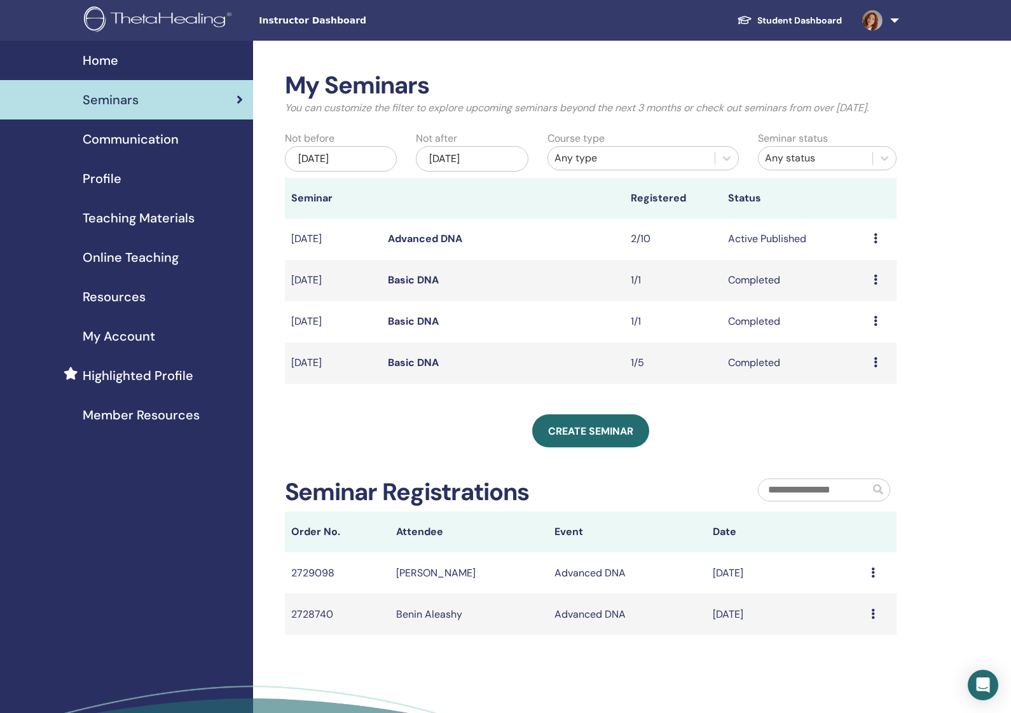
click at [351, 172] on div "[DATE]" at bounding box center [341, 158] width 113 height 25
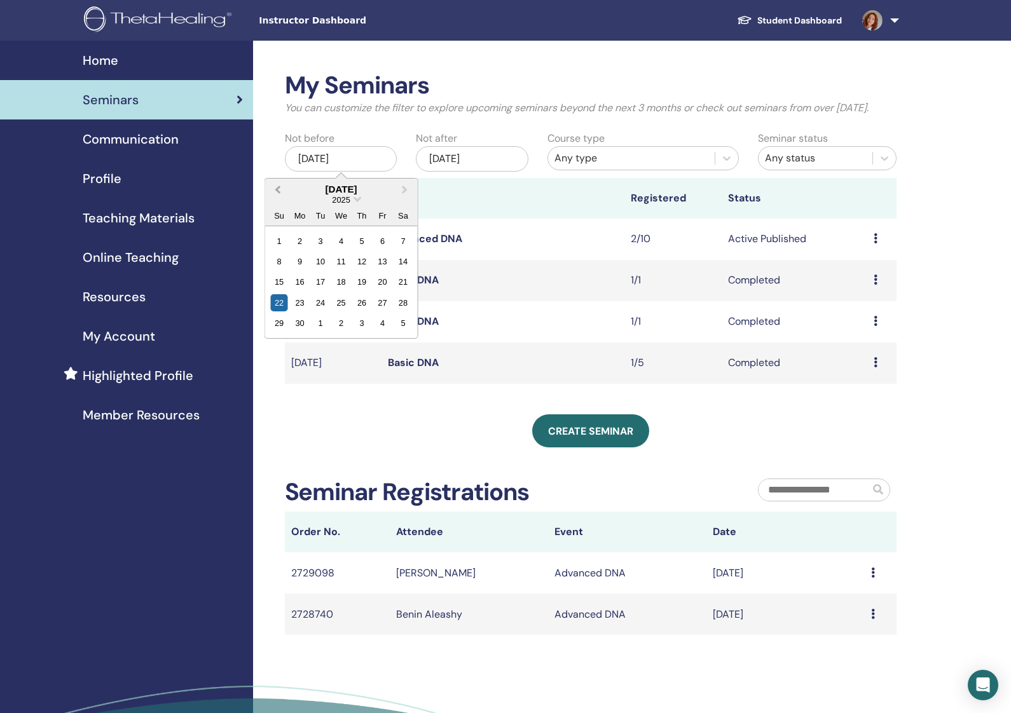
click at [277, 196] on span "Previous Month" at bounding box center [277, 188] width 0 height 13
click at [363, 249] on div "1" at bounding box center [361, 240] width 17 height 17
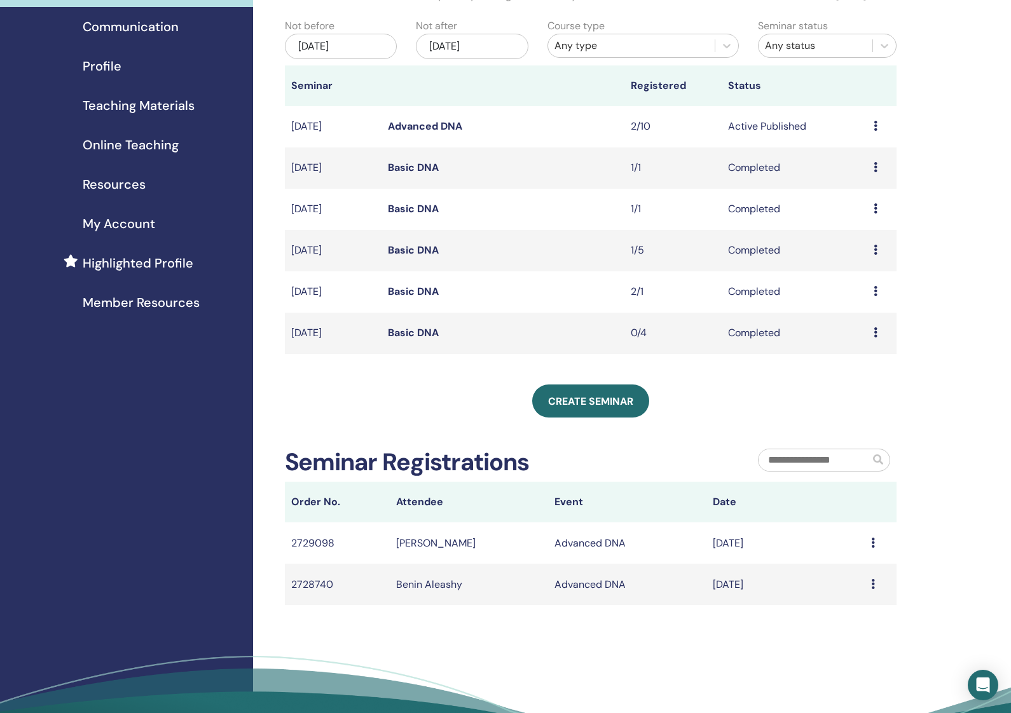
scroll to position [114, 0]
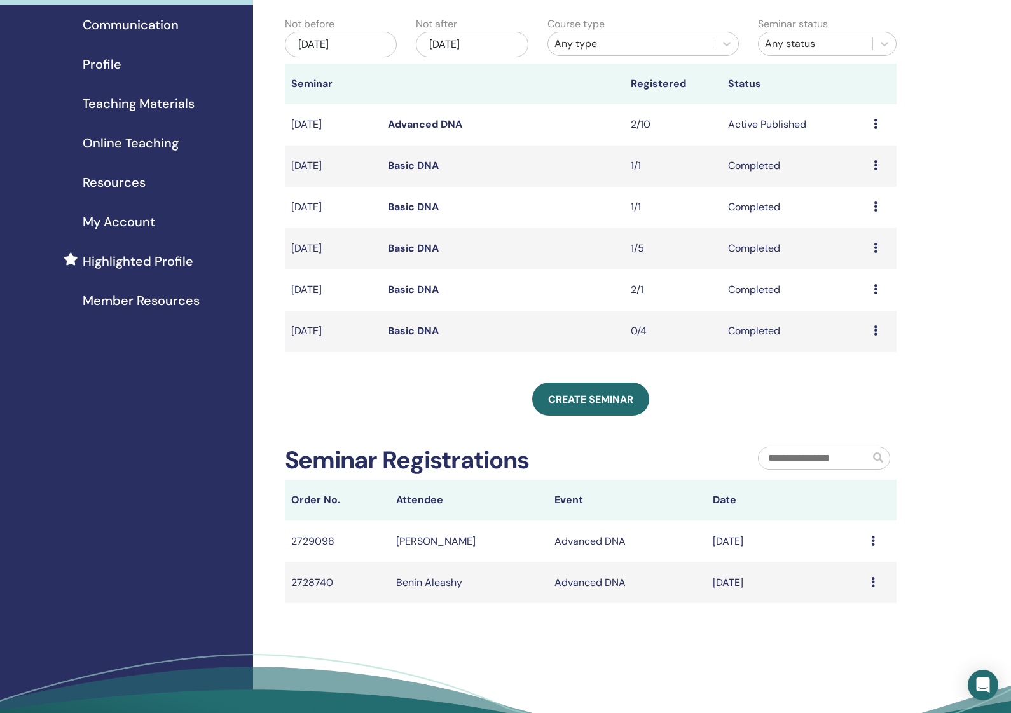
click at [397, 296] on link "Basic DNA" at bounding box center [413, 289] width 51 height 13
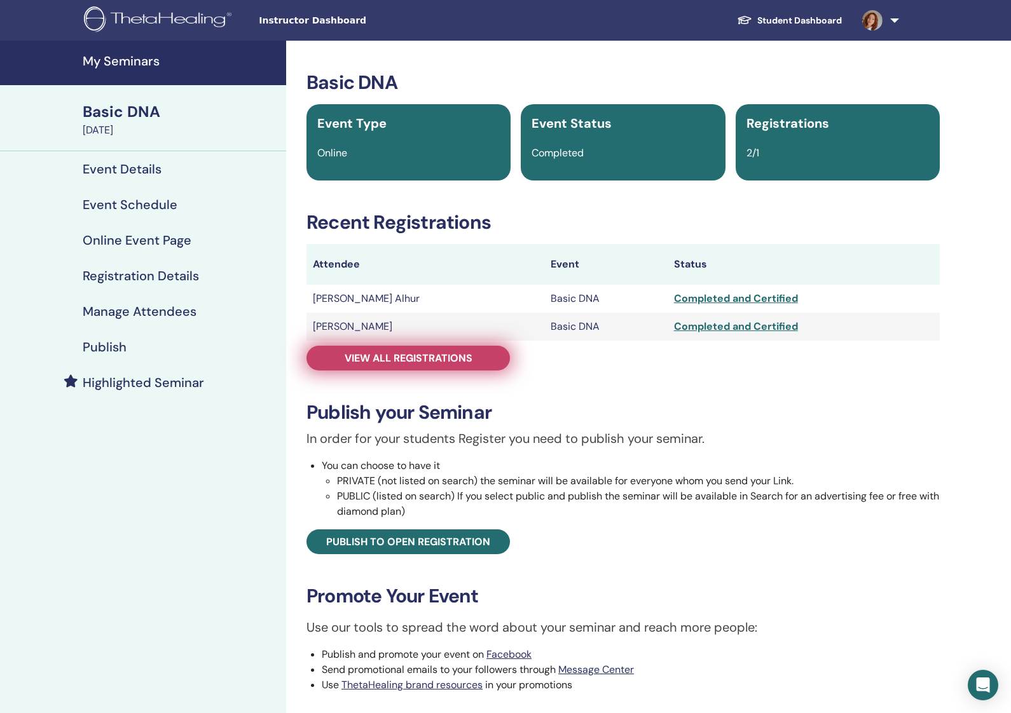
click at [458, 360] on span "View all registrations" at bounding box center [409, 358] width 128 height 13
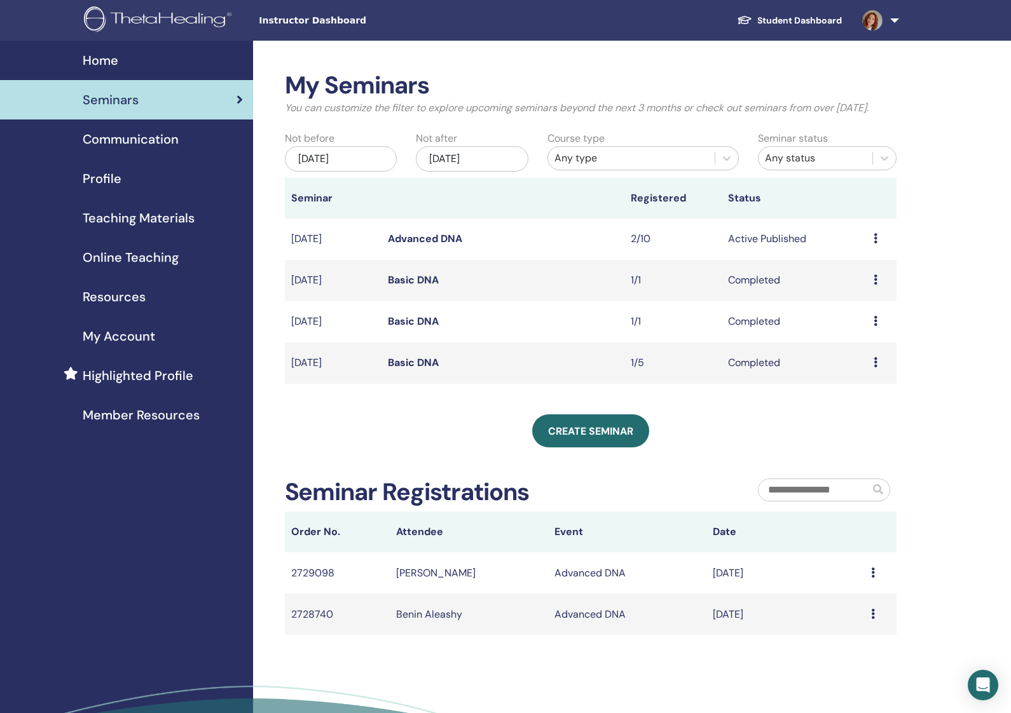
click at [971, 308] on div "My Seminars You can customize the filter to explore upcoming seminars beyond th…" at bounding box center [632, 427] width 758 height 772
click at [107, 138] on span "Communication" at bounding box center [131, 139] width 96 height 19
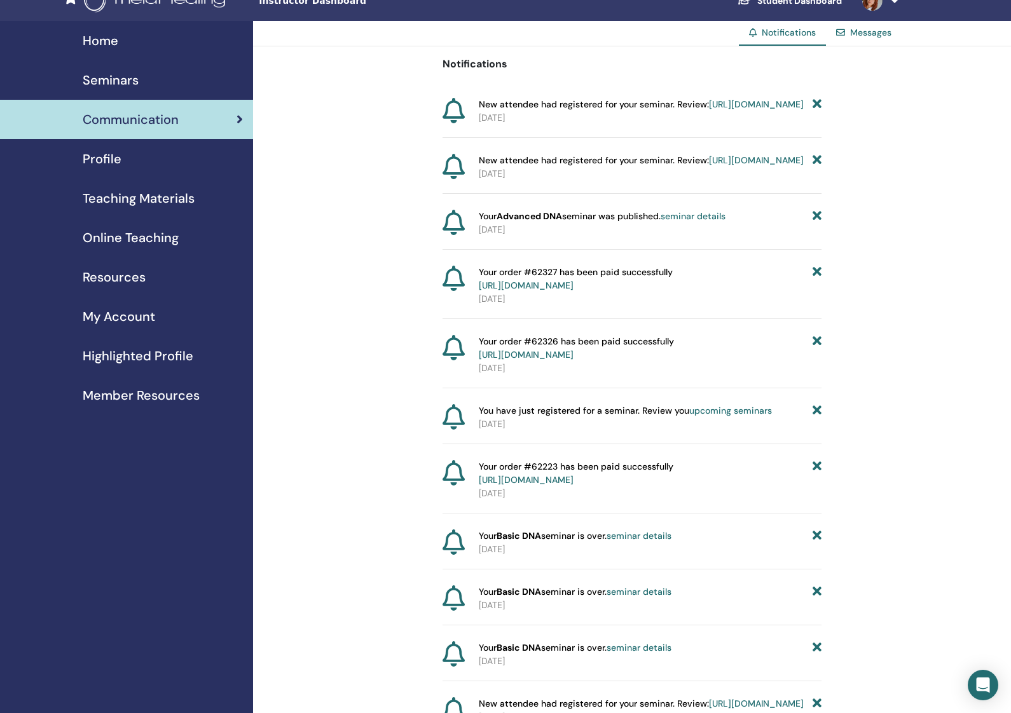
scroll to position [20, 1]
click at [107, 242] on span "Online Teaching" at bounding box center [131, 237] width 96 height 19
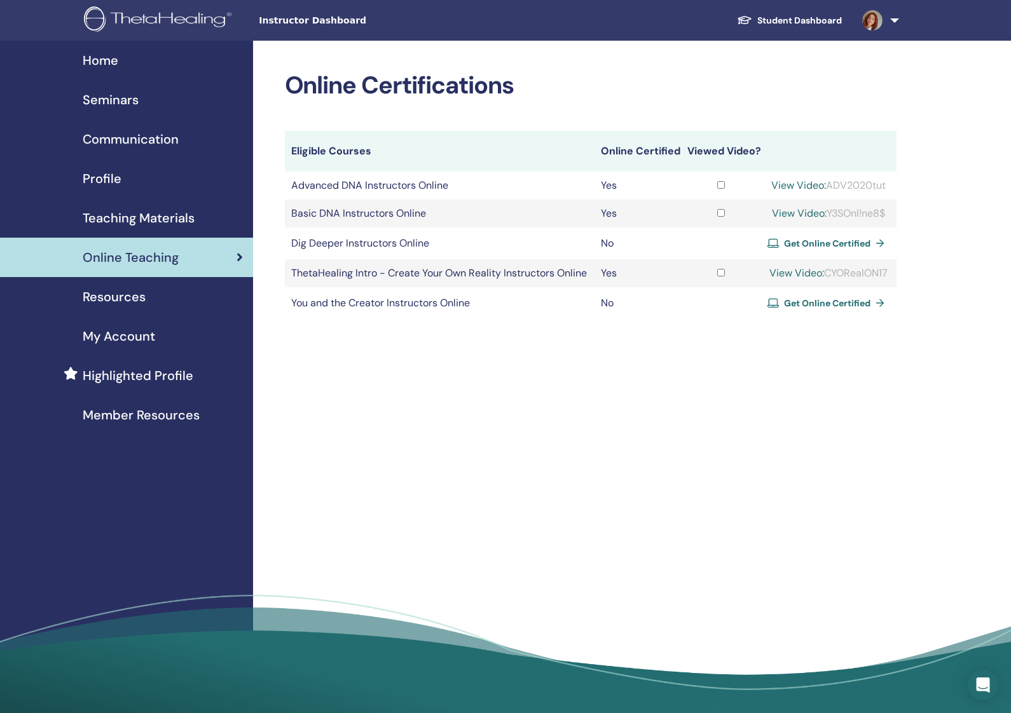
click at [940, 177] on div "Online Certifications Eligible Courses Online Certified Viewed Video? Advanced …" at bounding box center [632, 381] width 758 height 681
click at [144, 100] on div "Seminars" at bounding box center [126, 99] width 233 height 19
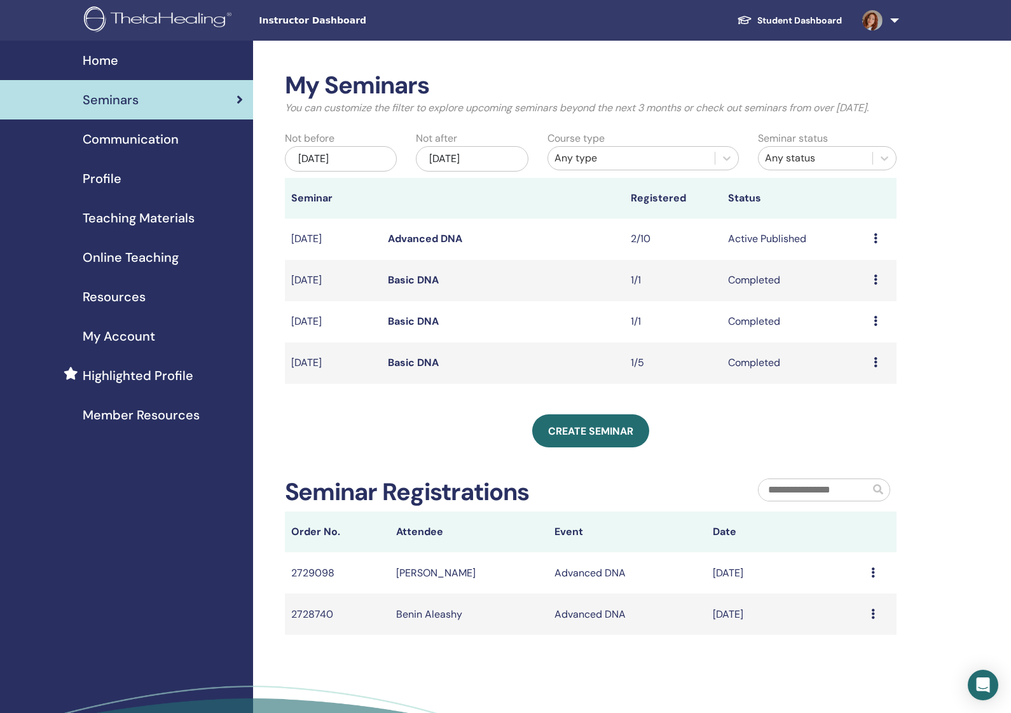
click at [122, 137] on span "Communication" at bounding box center [131, 139] width 96 height 19
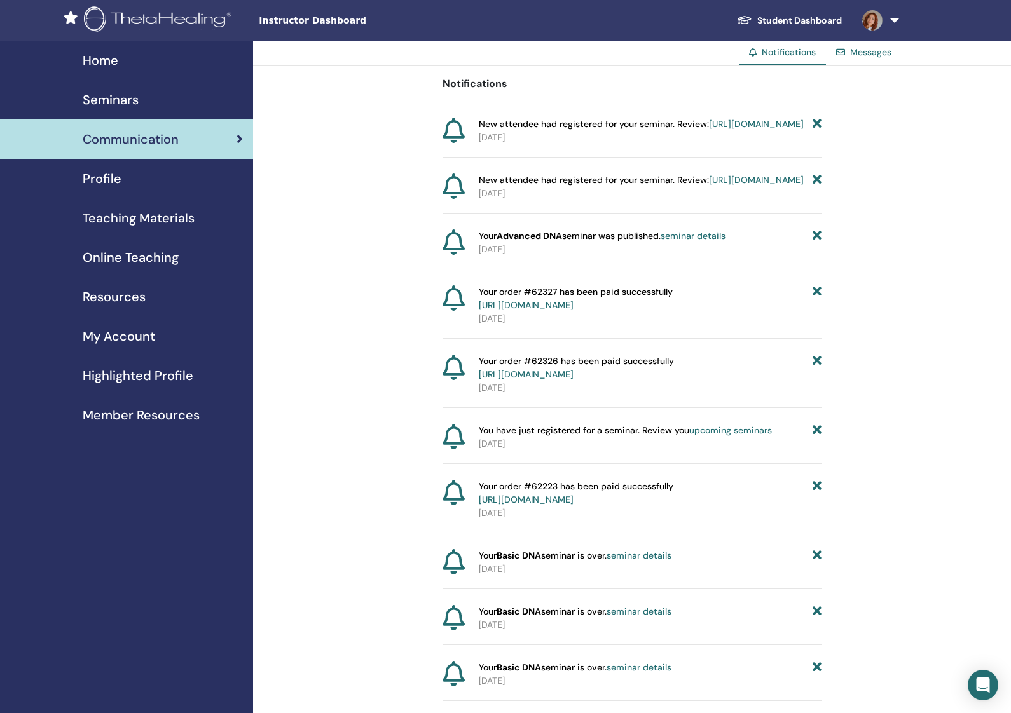
click at [118, 180] on span "Profile" at bounding box center [102, 178] width 39 height 19
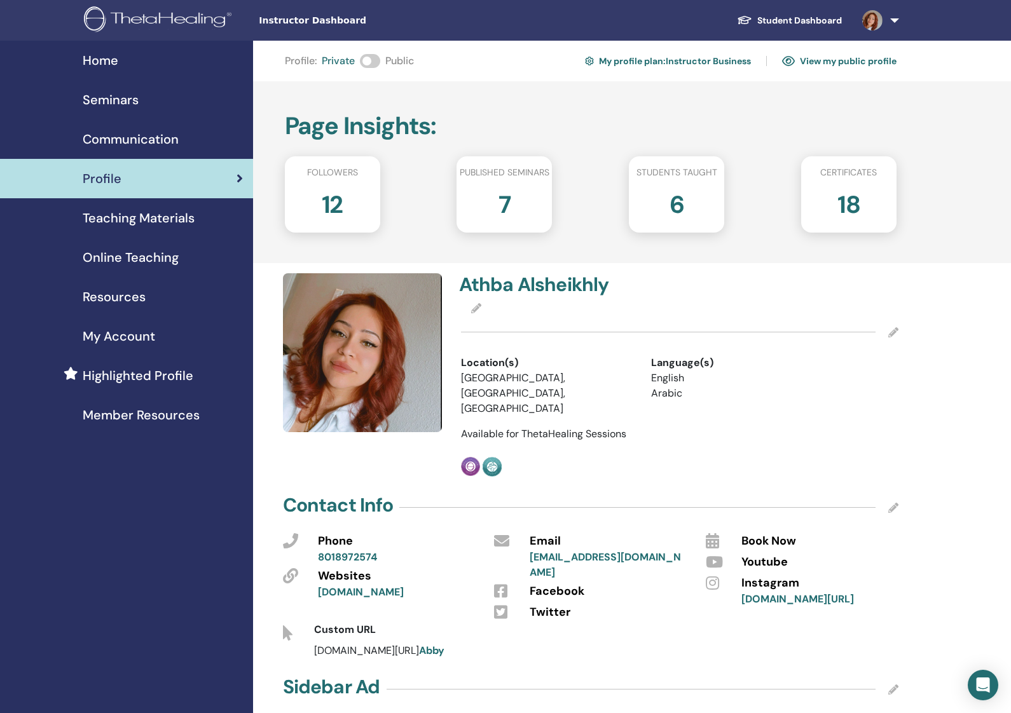
click at [870, 190] on div "18" at bounding box center [848, 209] width 114 height 51
click at [151, 188] on div "Profile" at bounding box center [126, 178] width 233 height 19
click at [150, 219] on span "Teaching Materials" at bounding box center [139, 218] width 112 height 19
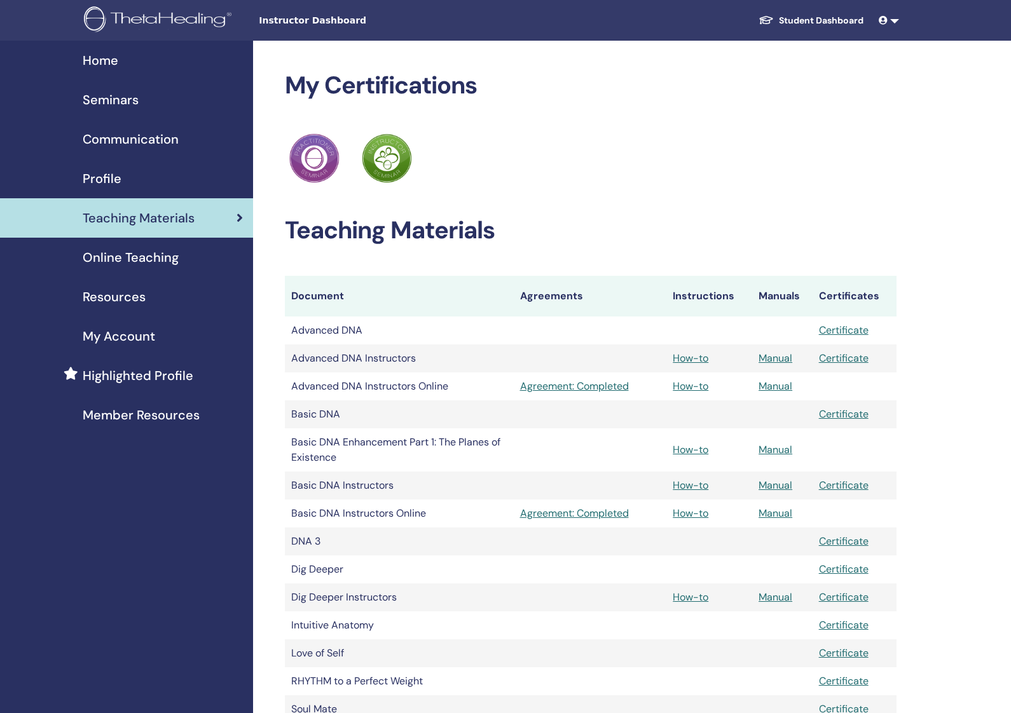
click at [147, 258] on span "Online Teaching" at bounding box center [131, 257] width 96 height 19
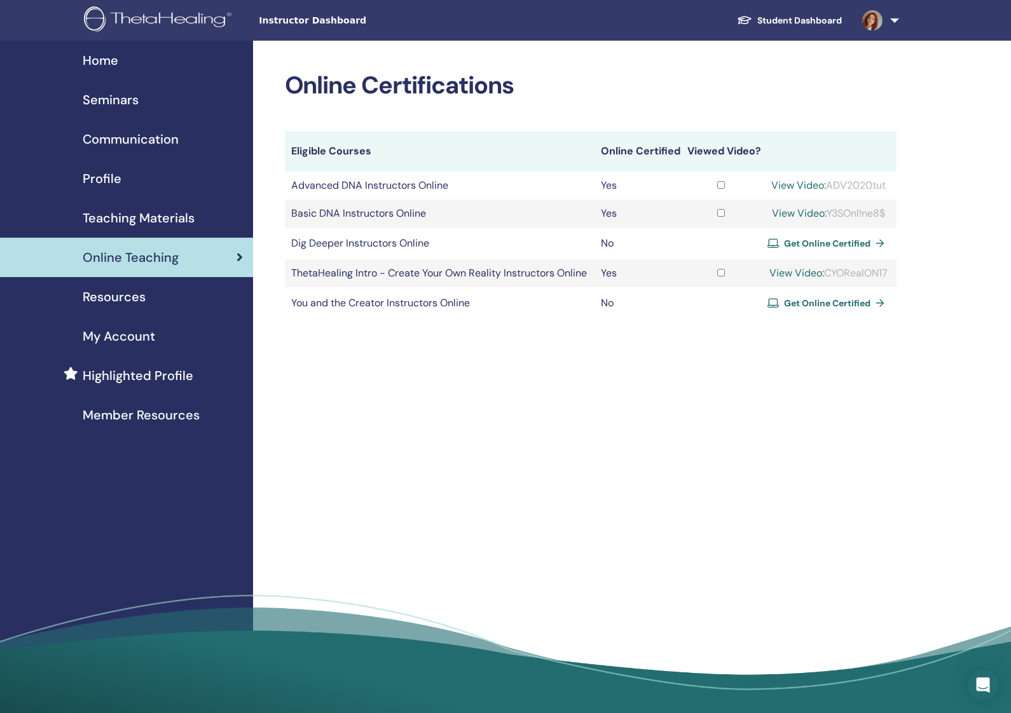
click at [123, 98] on span "Seminars" at bounding box center [111, 99] width 56 height 19
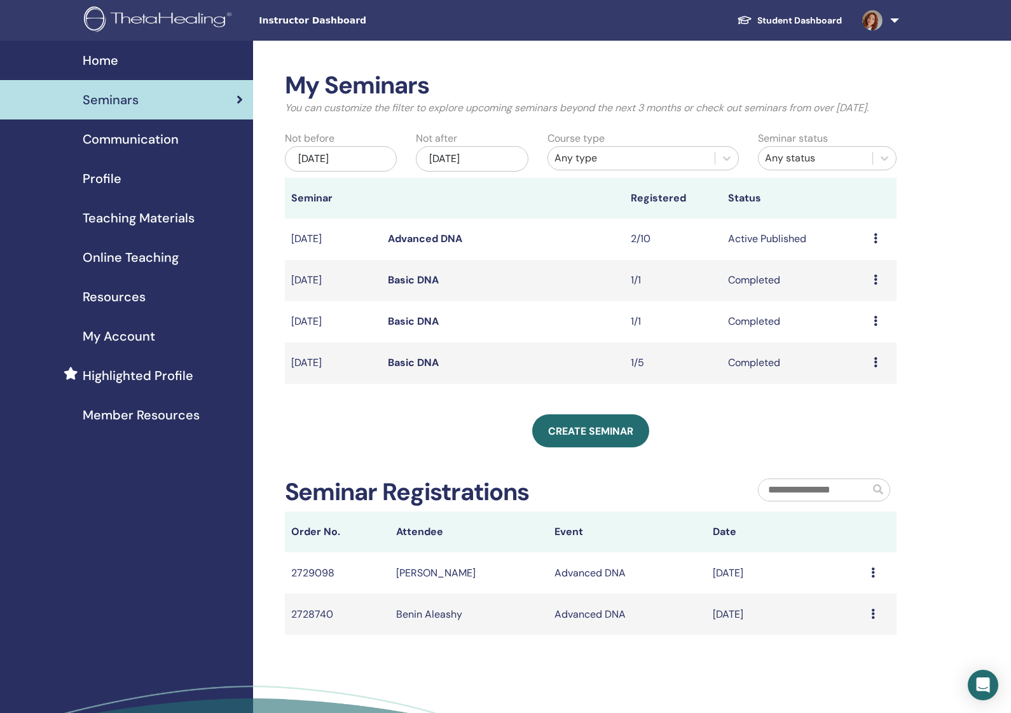
click at [369, 172] on div "[DATE]" at bounding box center [341, 158] width 113 height 25
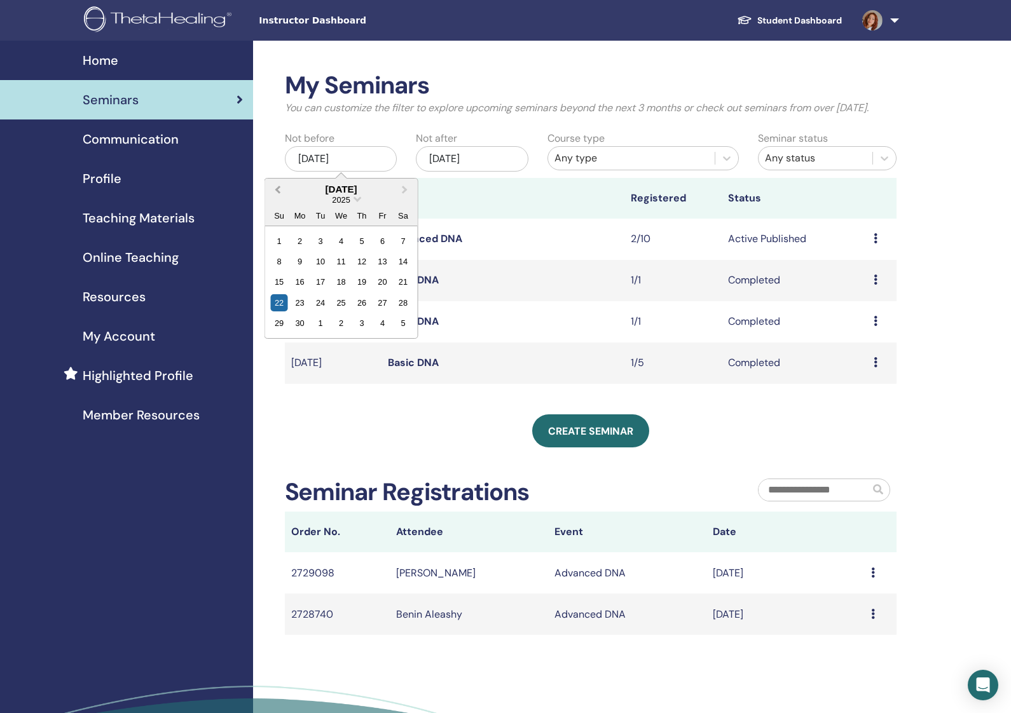
click at [277, 196] on span "Previous Month" at bounding box center [277, 188] width 0 height 13
click at [318, 249] on div "1" at bounding box center [319, 240] width 17 height 17
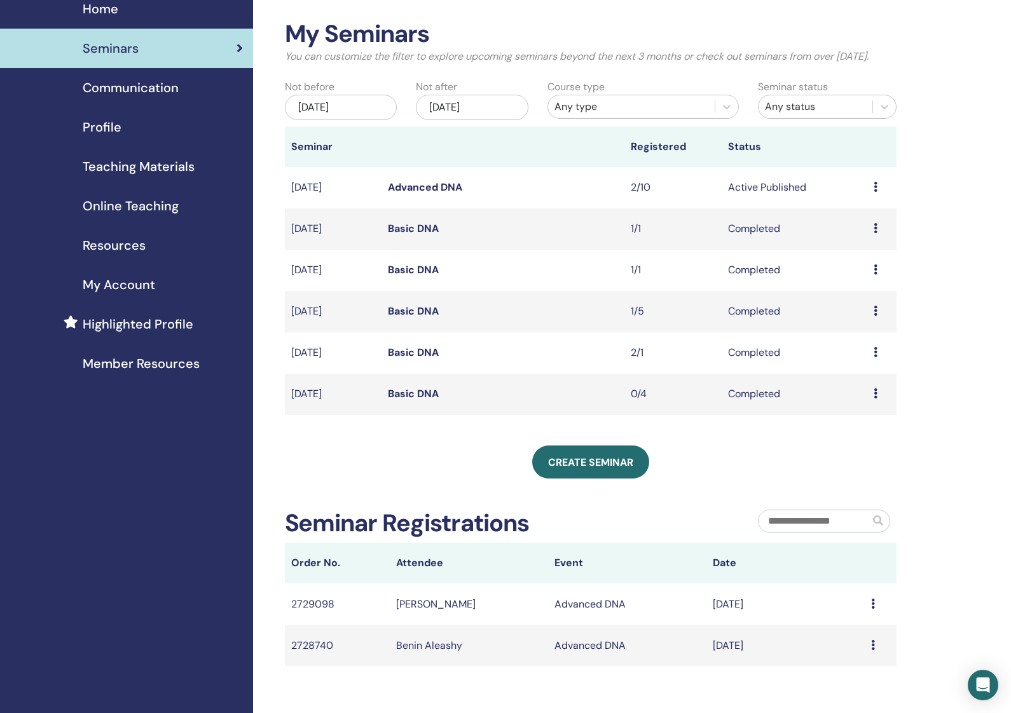
scroll to position [51, 0]
click at [318, 114] on div "[DATE]" at bounding box center [341, 107] width 113 height 25
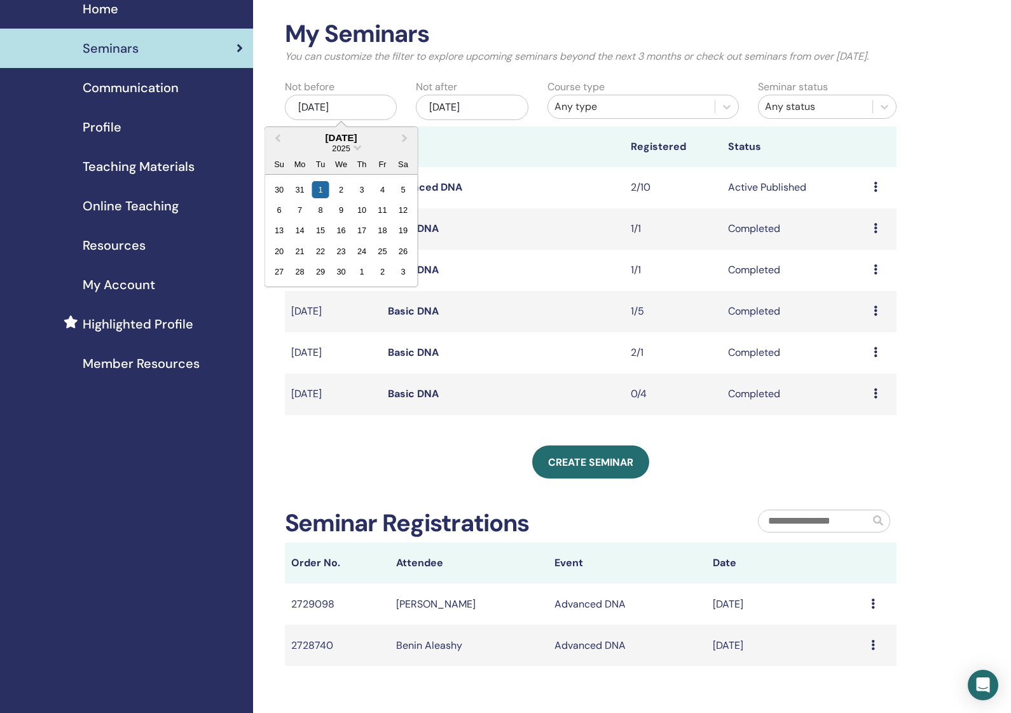
click at [693, 464] on div "Create seminar" at bounding box center [591, 462] width 612 height 33
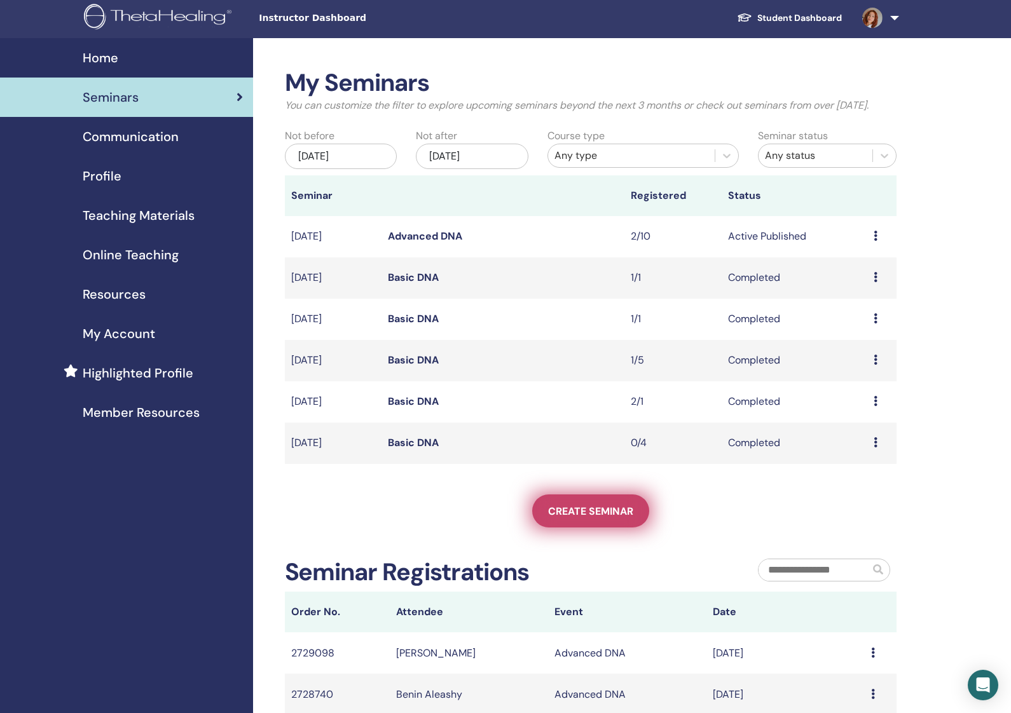
scroll to position [0, 0]
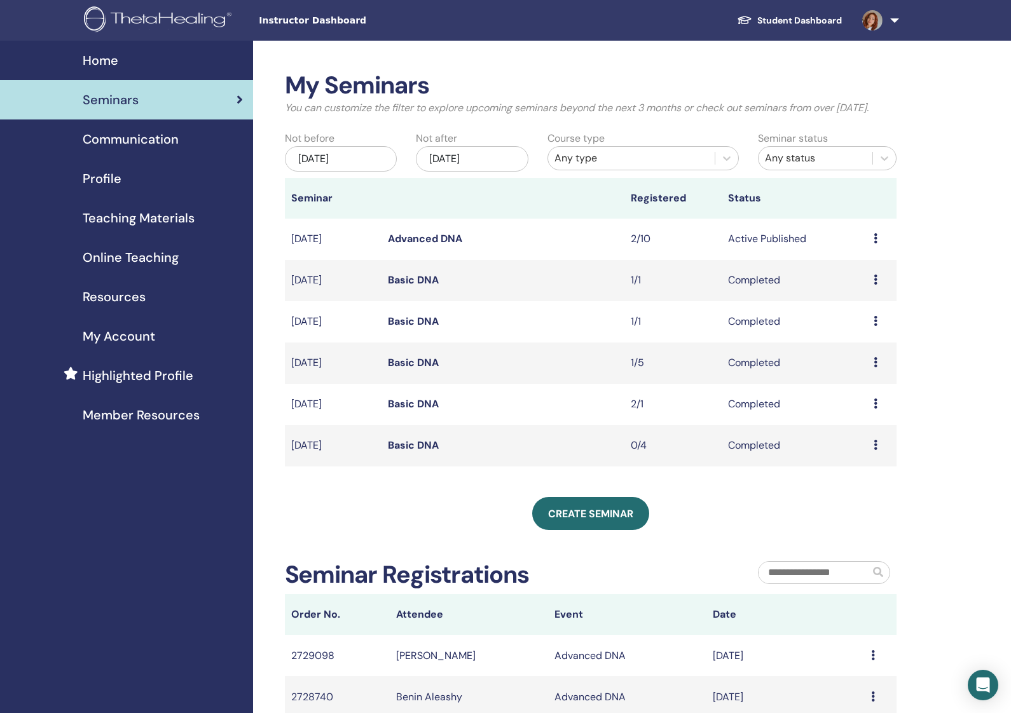
click at [327, 420] on td "[DATE]" at bounding box center [333, 404] width 97 height 41
click at [406, 411] on link "Basic DNA" at bounding box center [413, 403] width 51 height 13
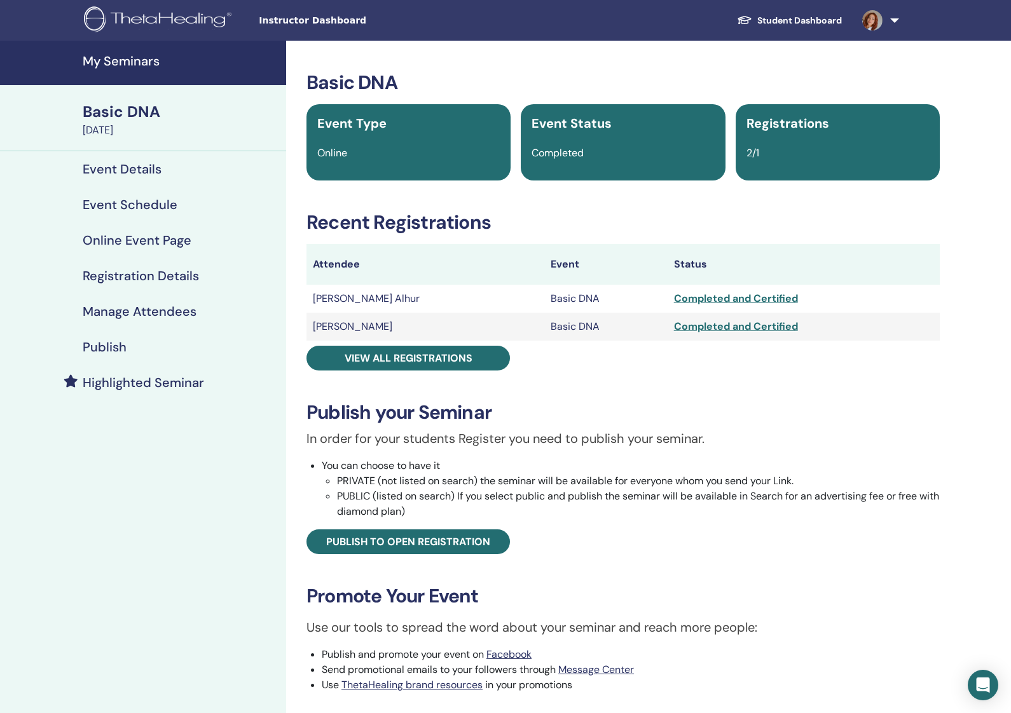
click at [819, 132] on div "Registrations" at bounding box center [838, 123] width 198 height 19
drag, startPoint x: 330, startPoint y: 324, endPoint x: 340, endPoint y: 322, distance: 10.3
click at [336, 322] on td "Zainab Gali" at bounding box center [425, 327] width 238 height 28
click at [558, 325] on td "Basic DNA" at bounding box center [605, 327] width 123 height 28
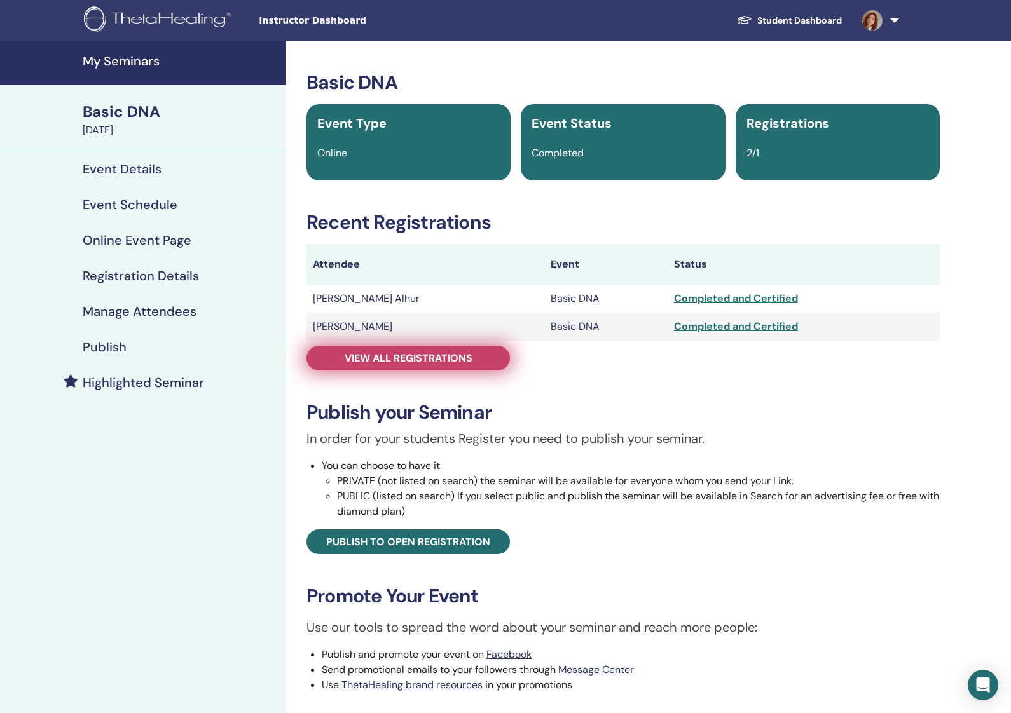
click at [469, 357] on span "View all registrations" at bounding box center [409, 358] width 128 height 13
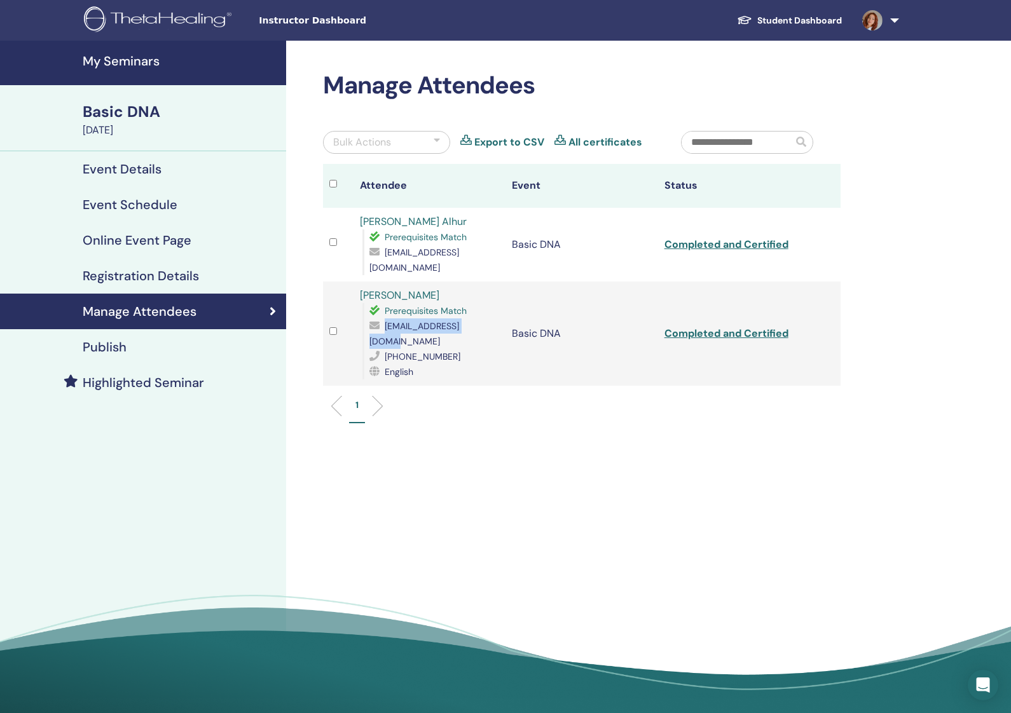
drag, startPoint x: 483, startPoint y: 313, endPoint x: 392, endPoint y: 315, distance: 90.9
click at [381, 318] on div "jalrajhy339@gmail.com" at bounding box center [434, 333] width 130 height 31
copy div "jalrajhy339@gmail.com"
